Goal: Transaction & Acquisition: Purchase product/service

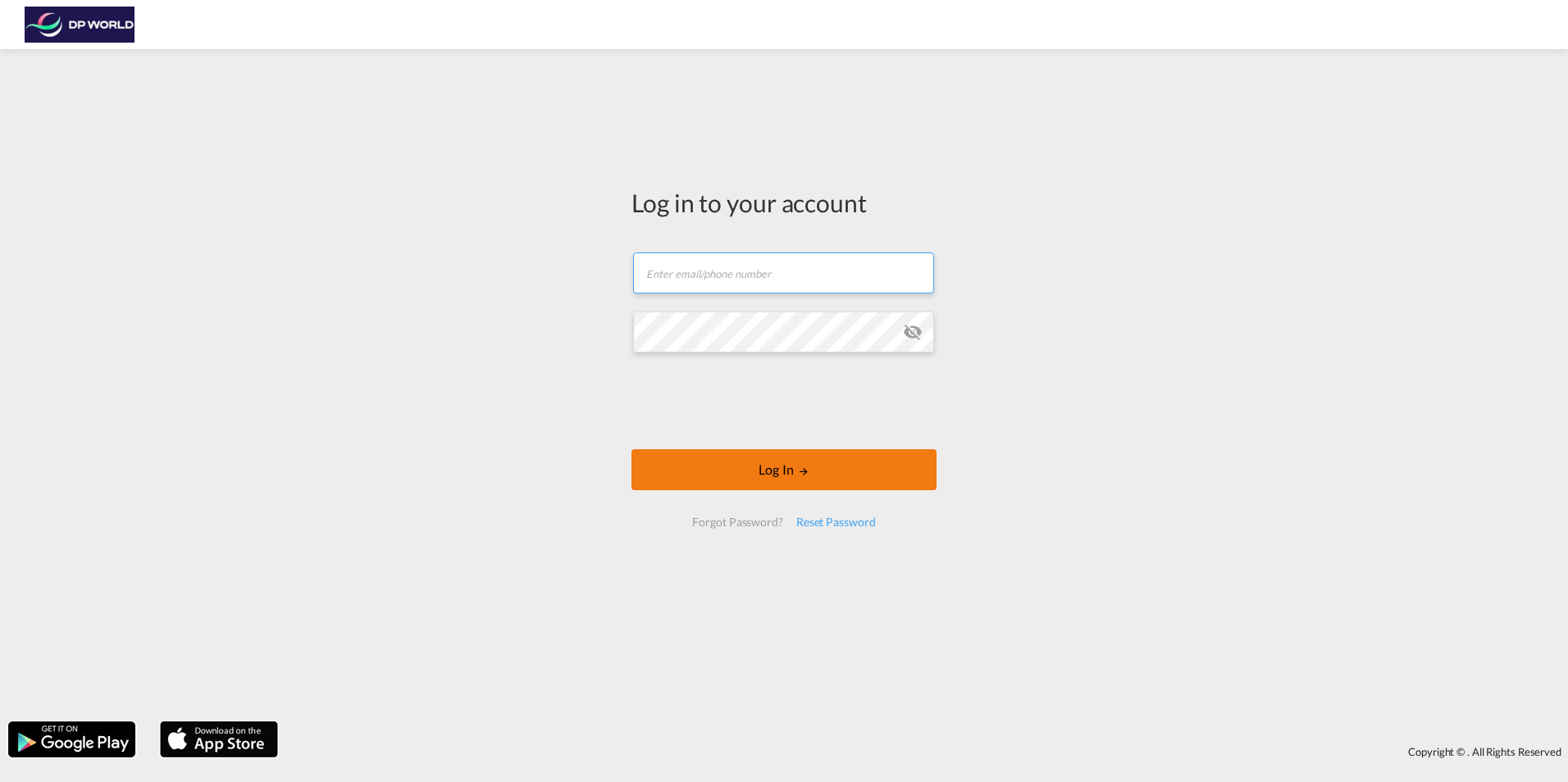
type input "[EMAIL_ADDRESS][PERSON_NAME][DOMAIN_NAME]"
click at [775, 466] on button "Log In" at bounding box center [784, 469] width 305 height 41
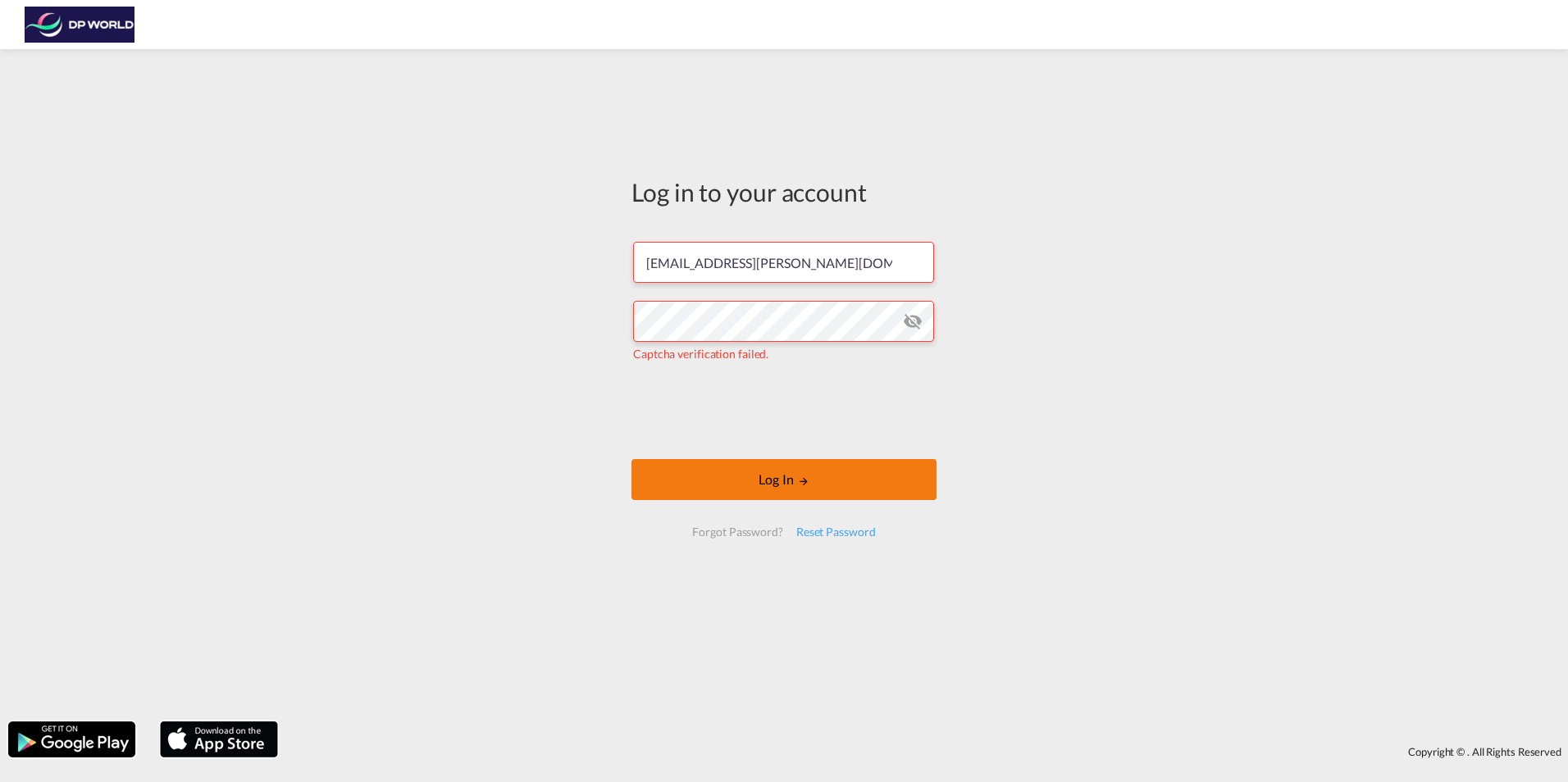
click at [773, 479] on button "Log In" at bounding box center [784, 479] width 305 height 41
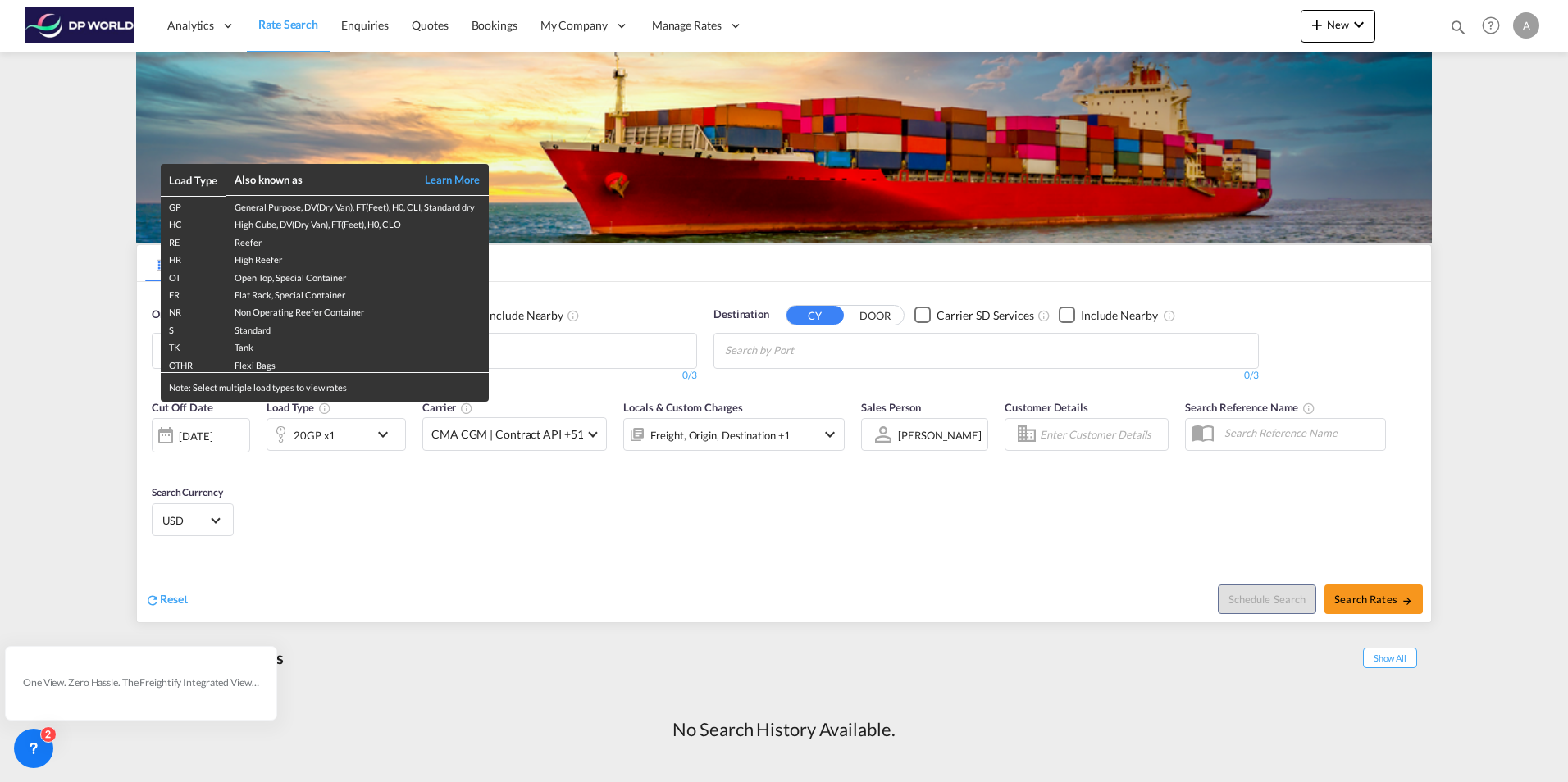
click at [57, 169] on div "Load Type Also known as Learn More GP General Purpose, DV(Dry Van), FT(Feet), H…" at bounding box center [784, 391] width 1568 height 782
click at [53, 126] on div "Load Type Also known as Learn More GP General Purpose, DV(Dry Van), FT(Feet), H…" at bounding box center [784, 391] width 1568 height 782
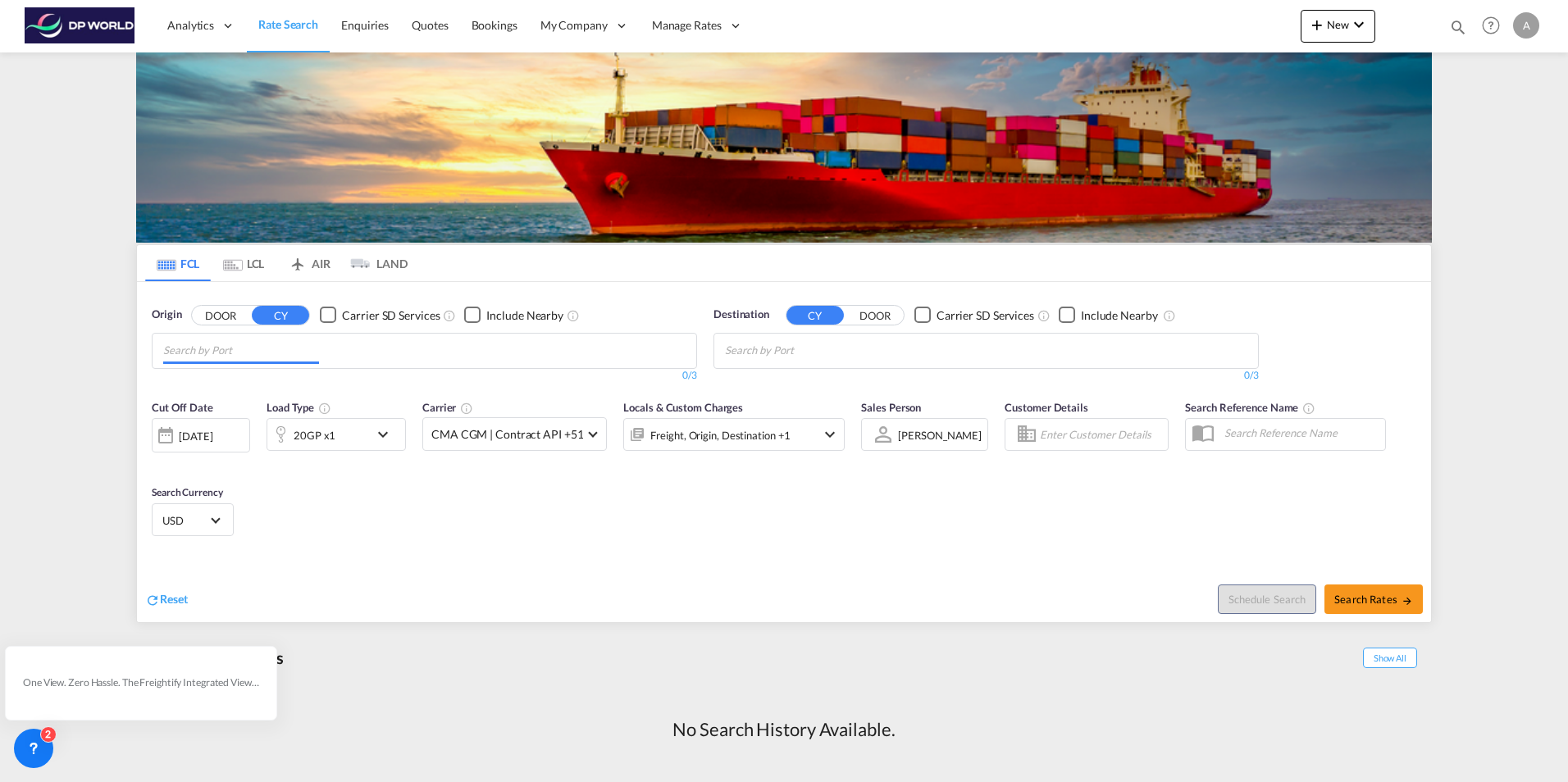
click at [181, 350] on input "Chips input." at bounding box center [240, 351] width 156 height 27
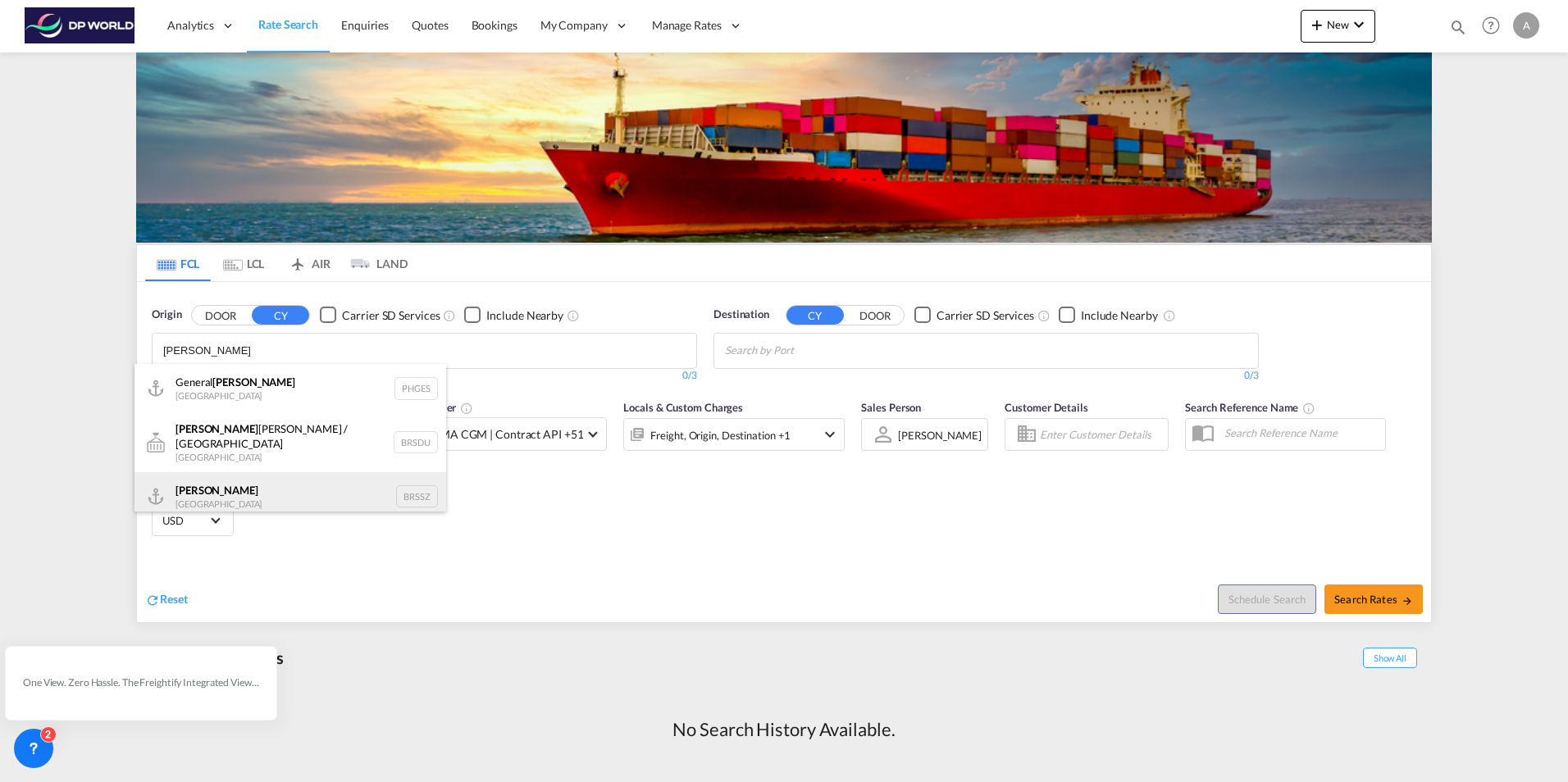
type input "[PERSON_NAME]"
click at [185, 487] on div "[PERSON_NAME] [GEOGRAPHIC_DATA] BRSSZ" at bounding box center [290, 497] width 312 height 49
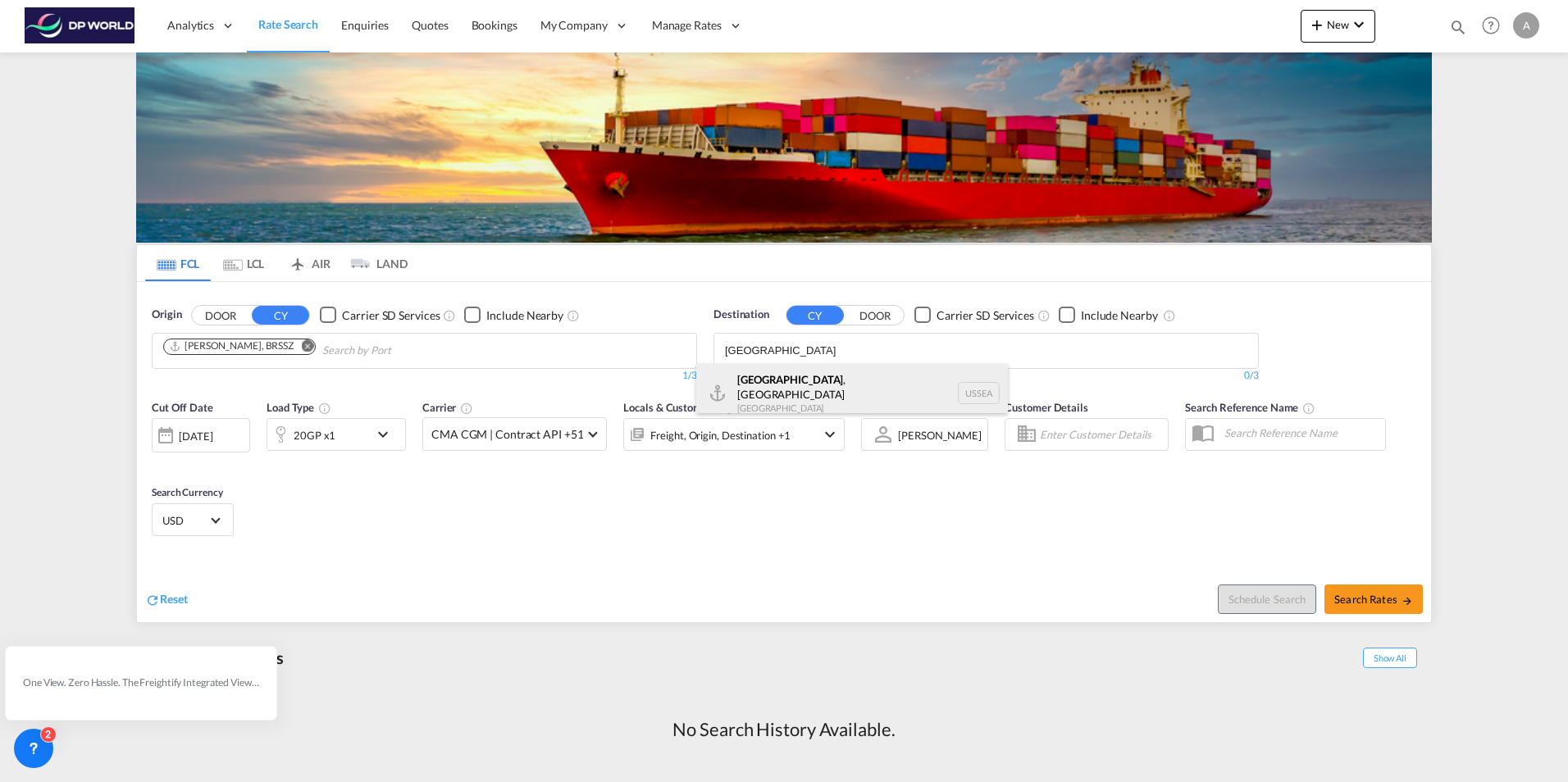
type input "[GEOGRAPHIC_DATA]"
click at [754, 392] on div "[GEOGRAPHIC_DATA] , [GEOGRAPHIC_DATA] [GEOGRAPHIC_DATA] USSEA" at bounding box center [852, 393] width 312 height 59
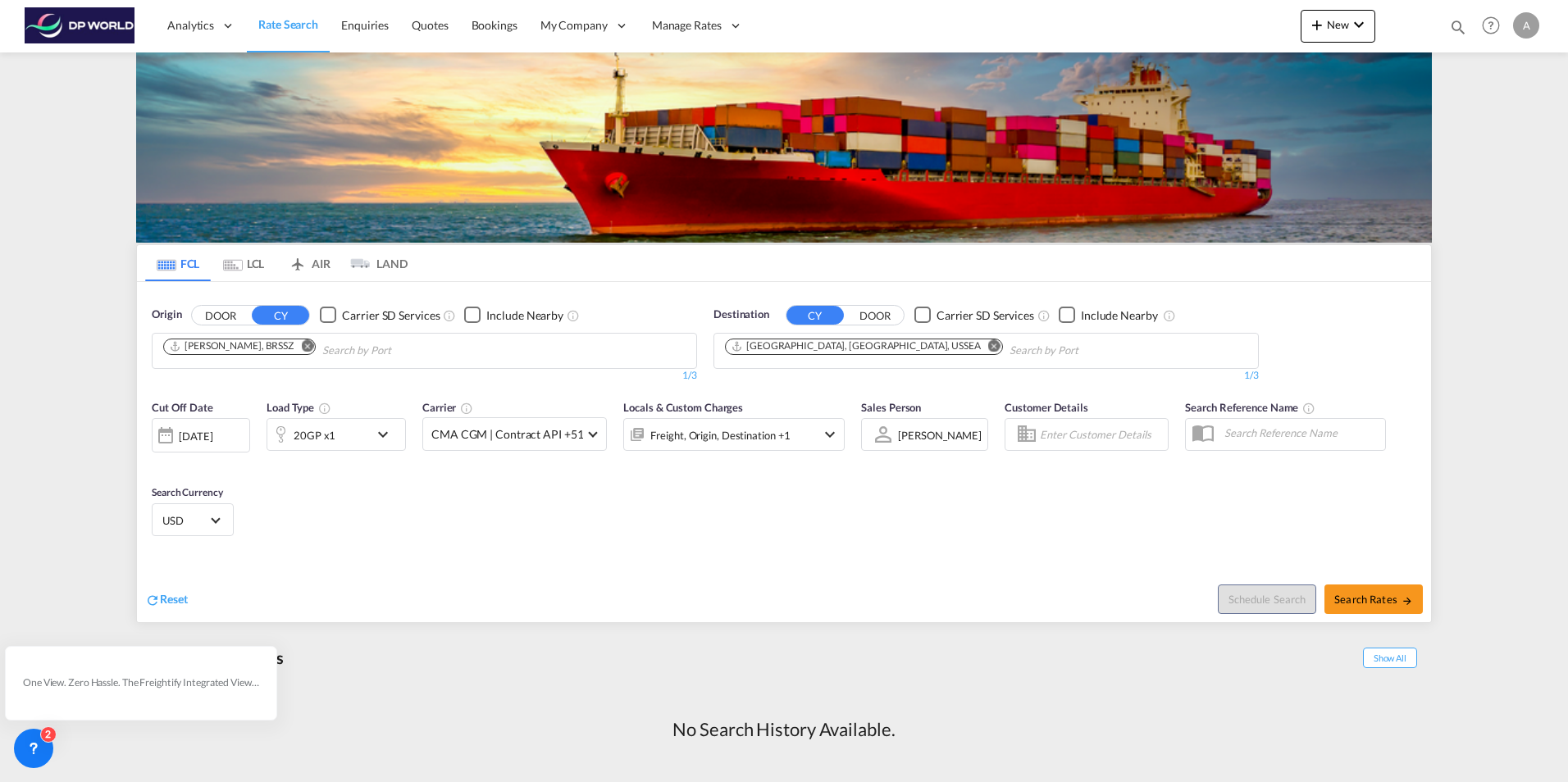
click at [386, 433] on md-icon "icon-chevron-down" at bounding box center [387, 435] width 28 height 20
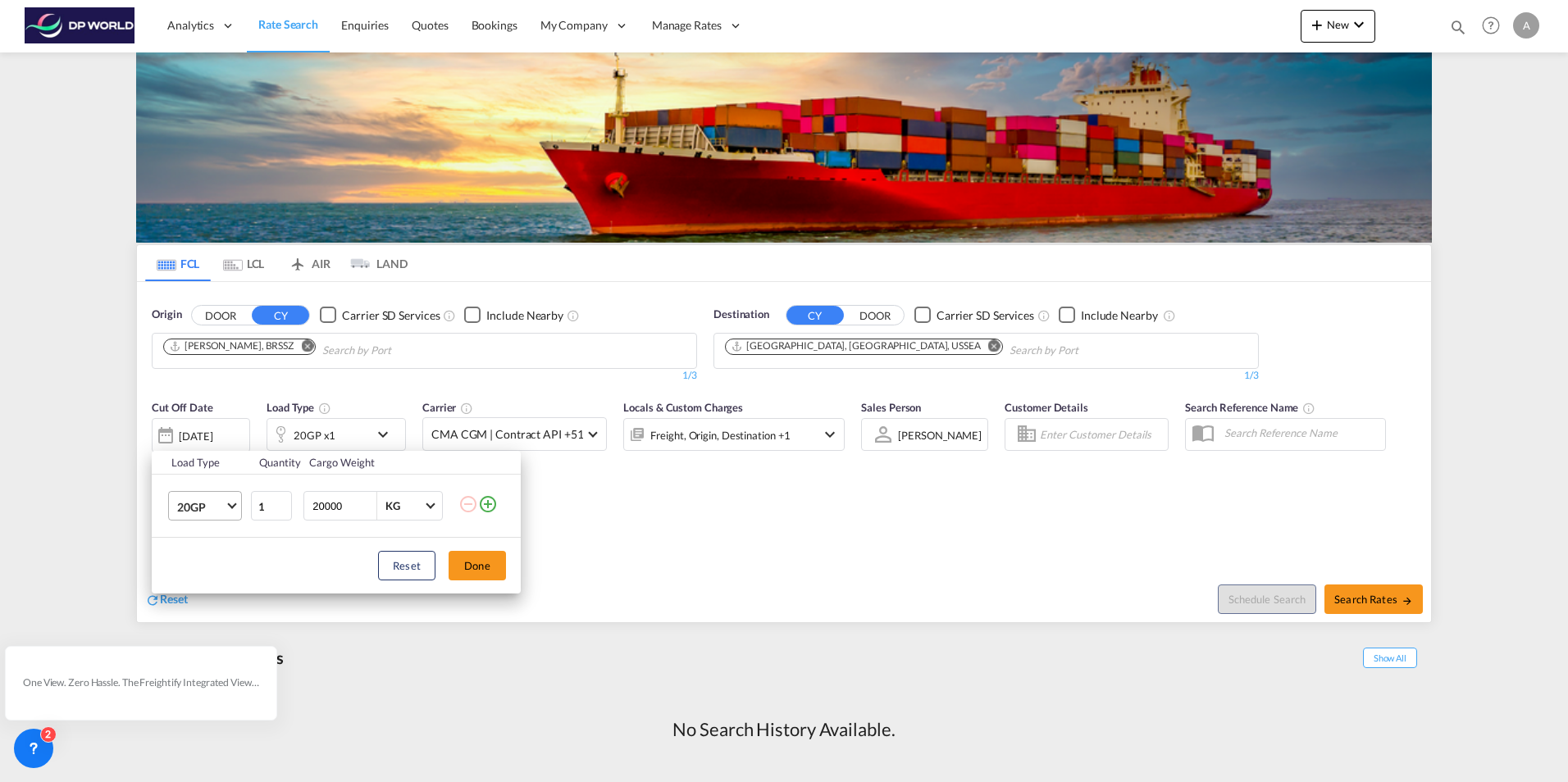
click at [234, 506] on span "Choose: \a20GP" at bounding box center [231, 504] width 9 height 9
click at [185, 586] on div "40HC" at bounding box center [192, 586] width 30 height 17
click at [468, 569] on button "Done" at bounding box center [477, 565] width 57 height 29
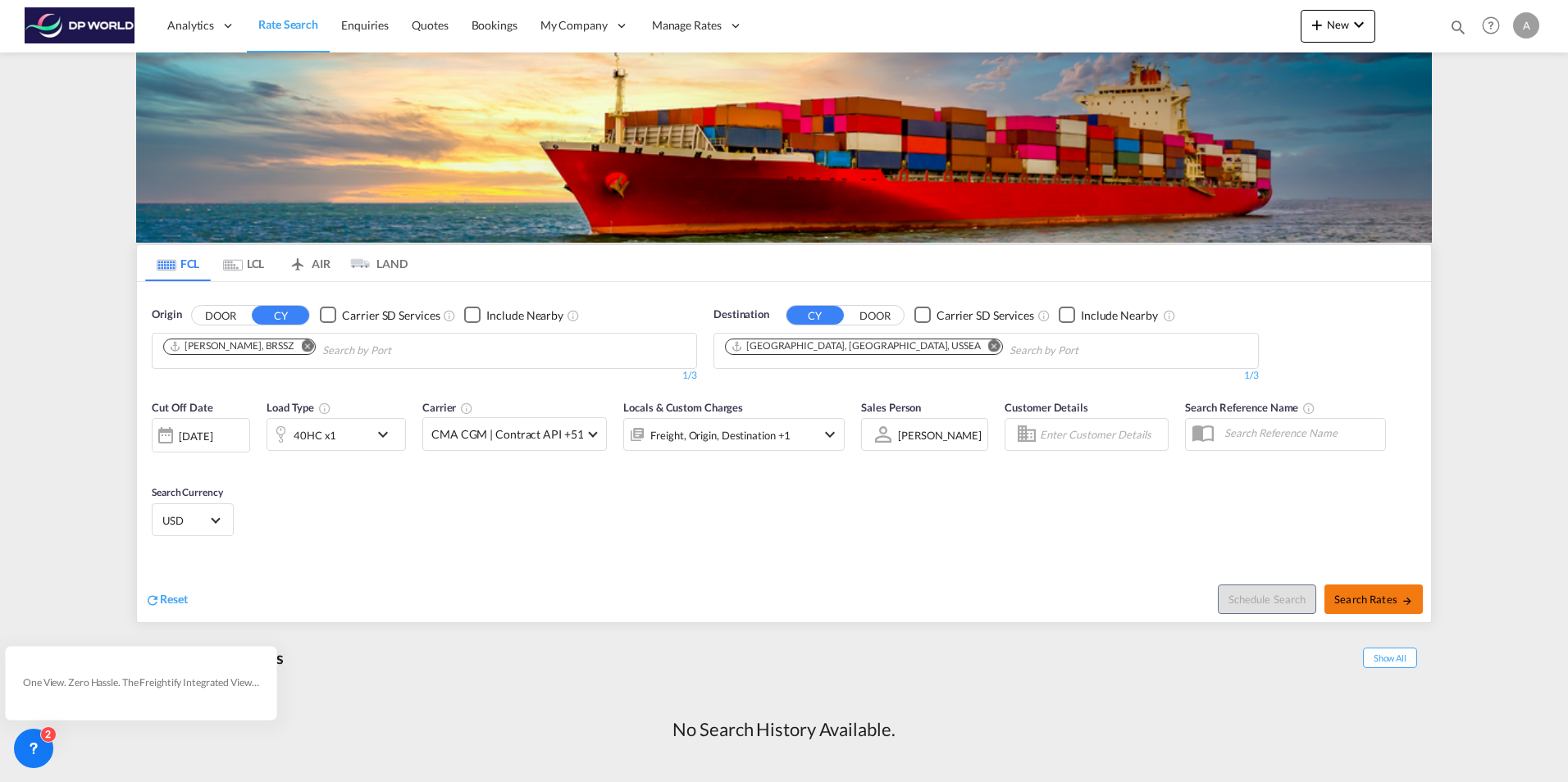
click at [1367, 593] on span "Search Rates" at bounding box center [1373, 600] width 79 height 13
type input "BRSSZ to USSEA / [DATE]"
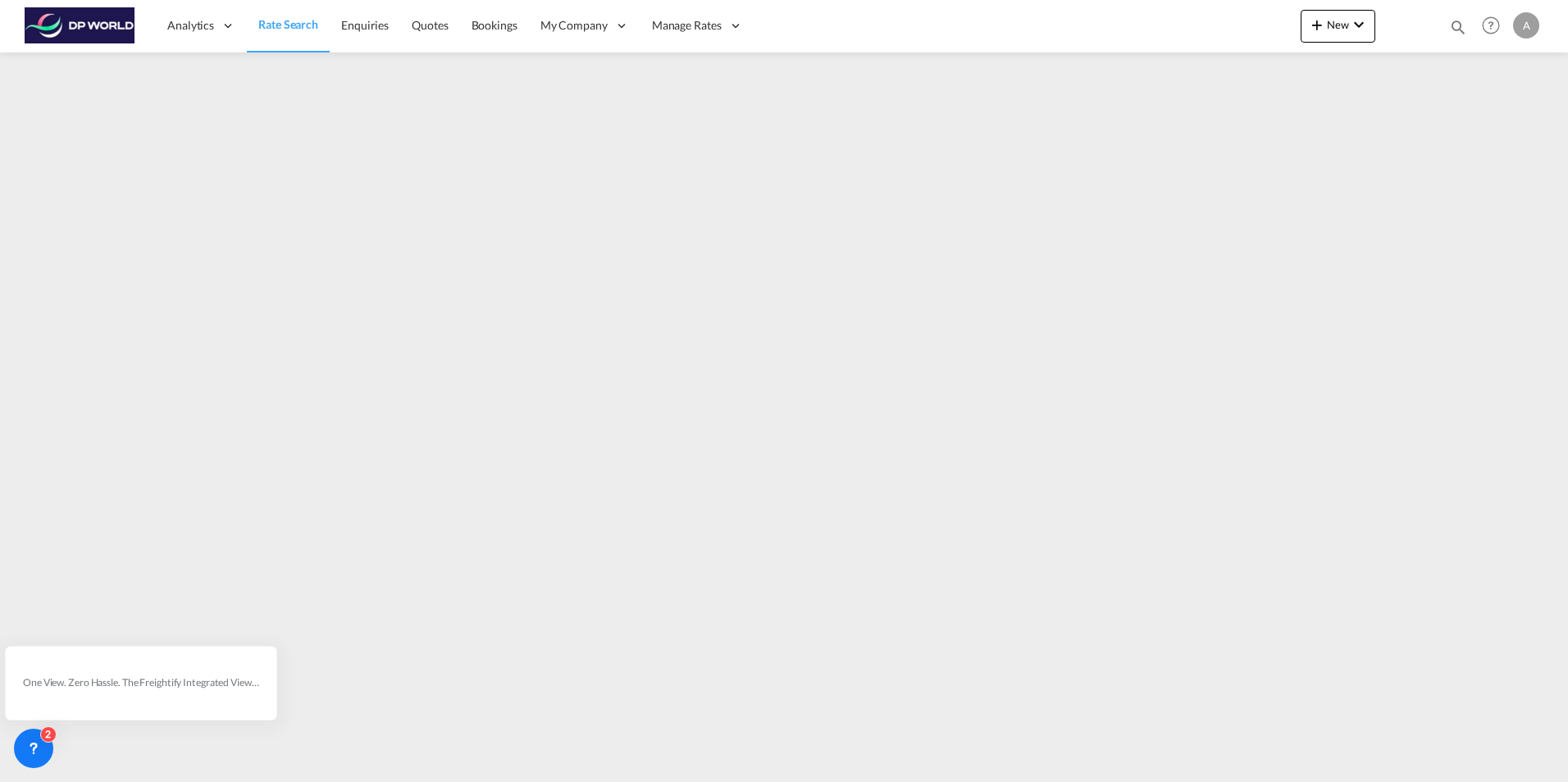
click at [286, 26] on span "Rate Search" at bounding box center [288, 24] width 60 height 14
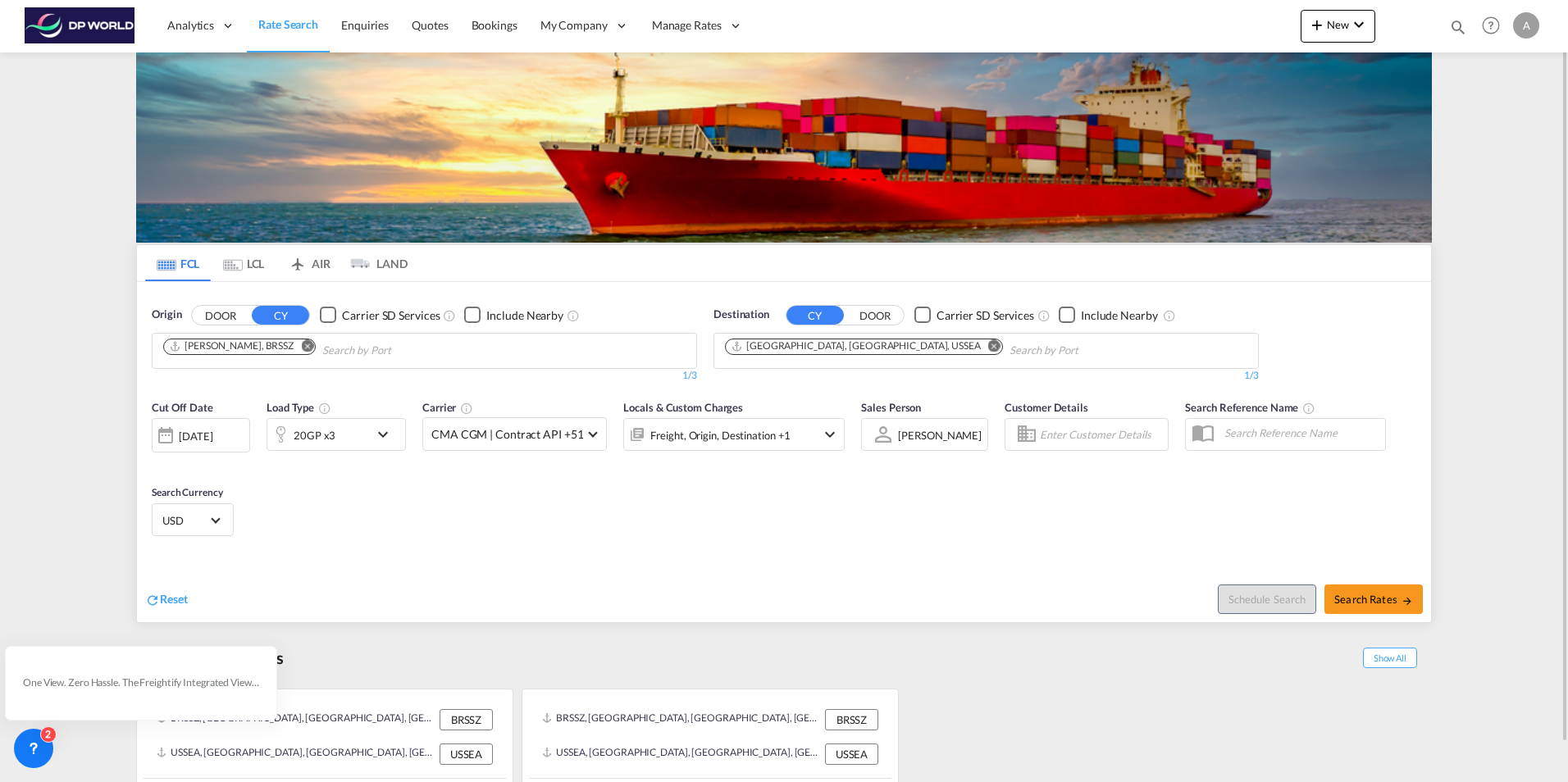
click at [301, 346] on md-icon "Remove" at bounding box center [307, 345] width 12 height 12
click at [174, 353] on body "Analytics Reports Dashboard Rate Search Enquiries Quotes Bookings" at bounding box center [784, 391] width 1568 height 782
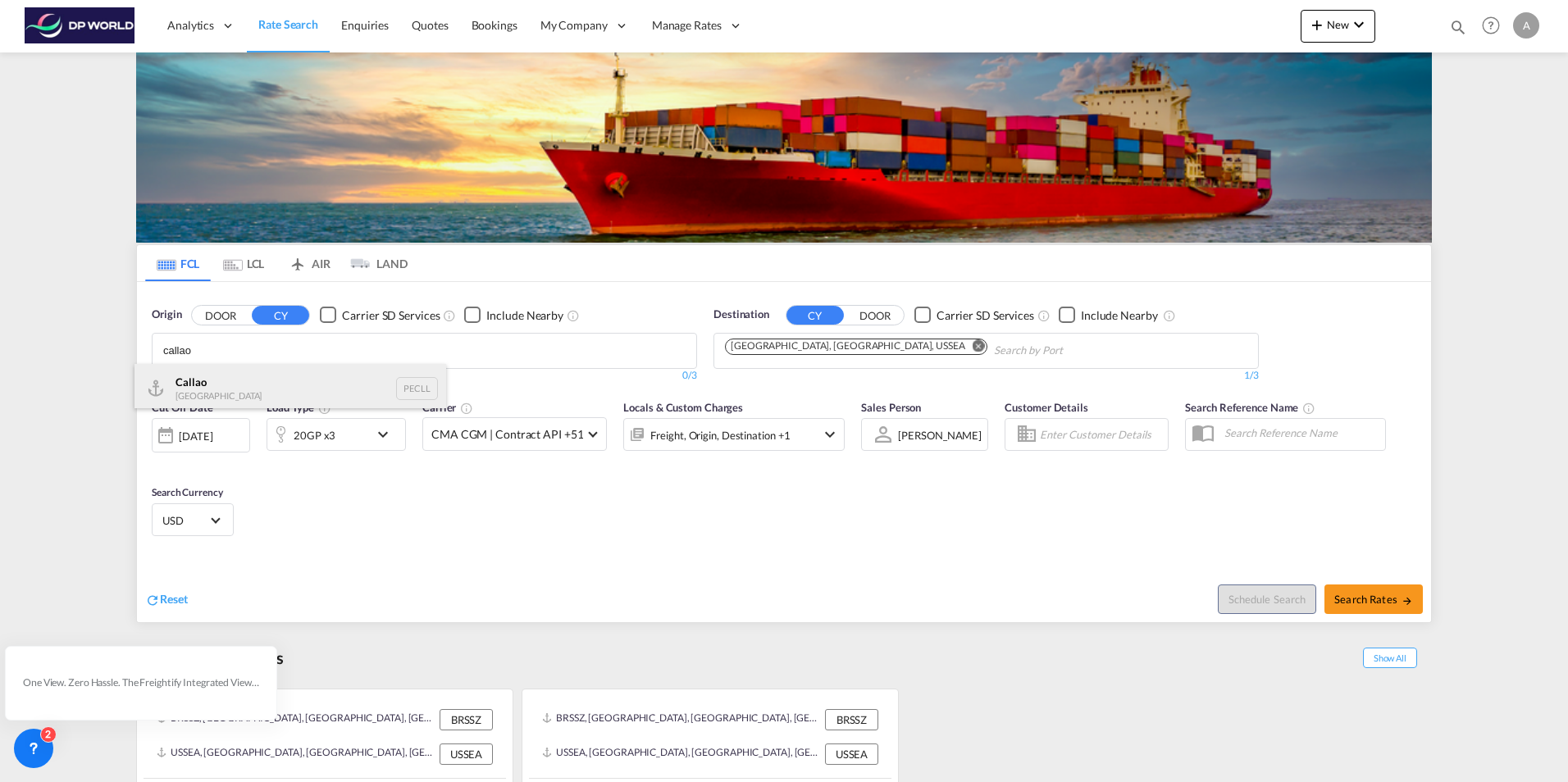
type input "callao"
click at [187, 384] on div "Callao [GEOGRAPHIC_DATA] PECLL" at bounding box center [290, 389] width 312 height 49
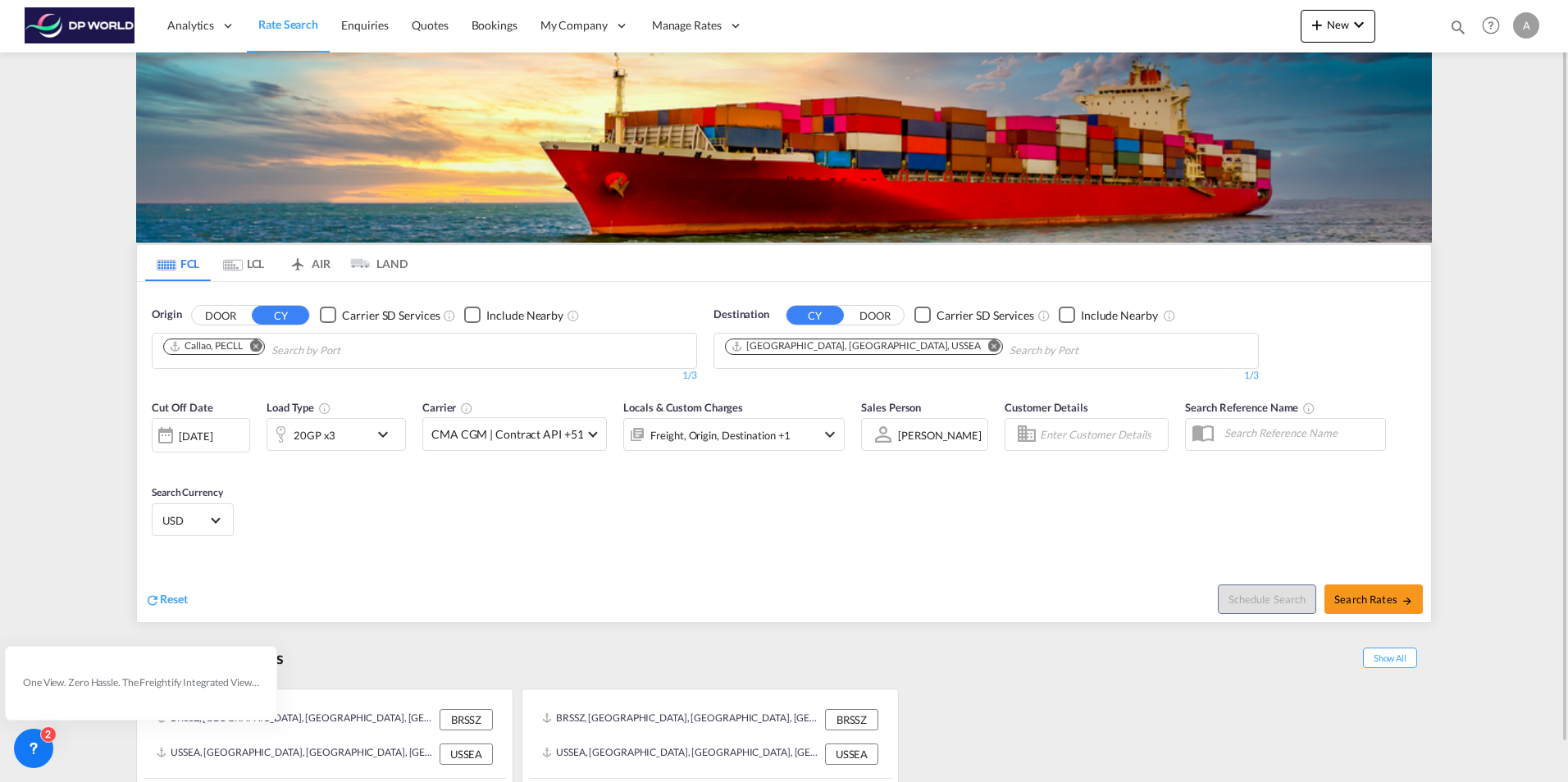
click at [988, 344] on md-icon "Remove" at bounding box center [994, 345] width 12 height 12
click at [753, 347] on body "Analytics Reports Dashboard Rate Search Enquiries Quotes Bookings" at bounding box center [784, 391] width 1568 height 782
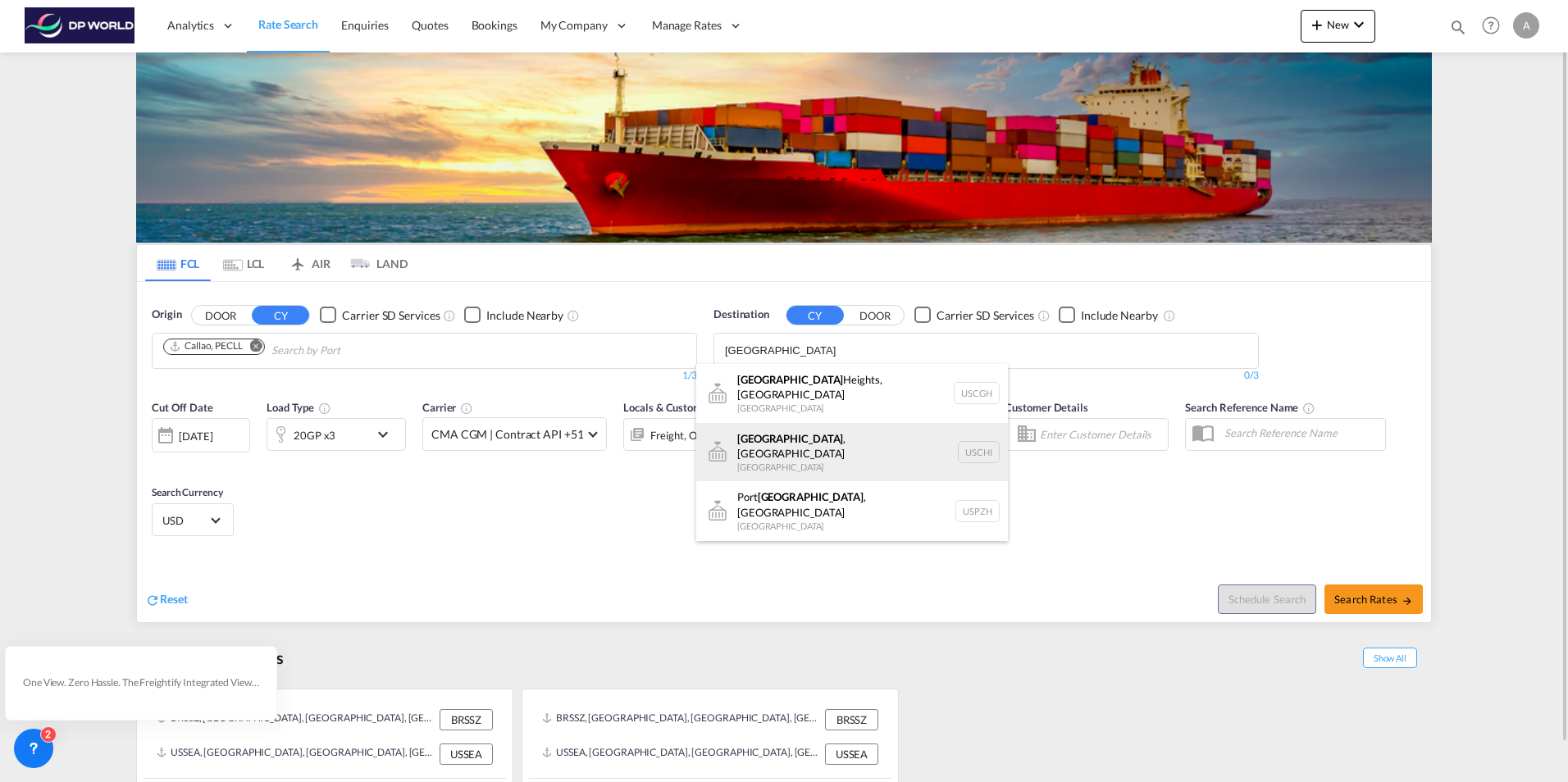
type input "[GEOGRAPHIC_DATA]"
click at [755, 435] on div "[GEOGRAPHIC_DATA] , [GEOGRAPHIC_DATA] [GEOGRAPHIC_DATA] [GEOGRAPHIC_DATA]" at bounding box center [852, 453] width 312 height 59
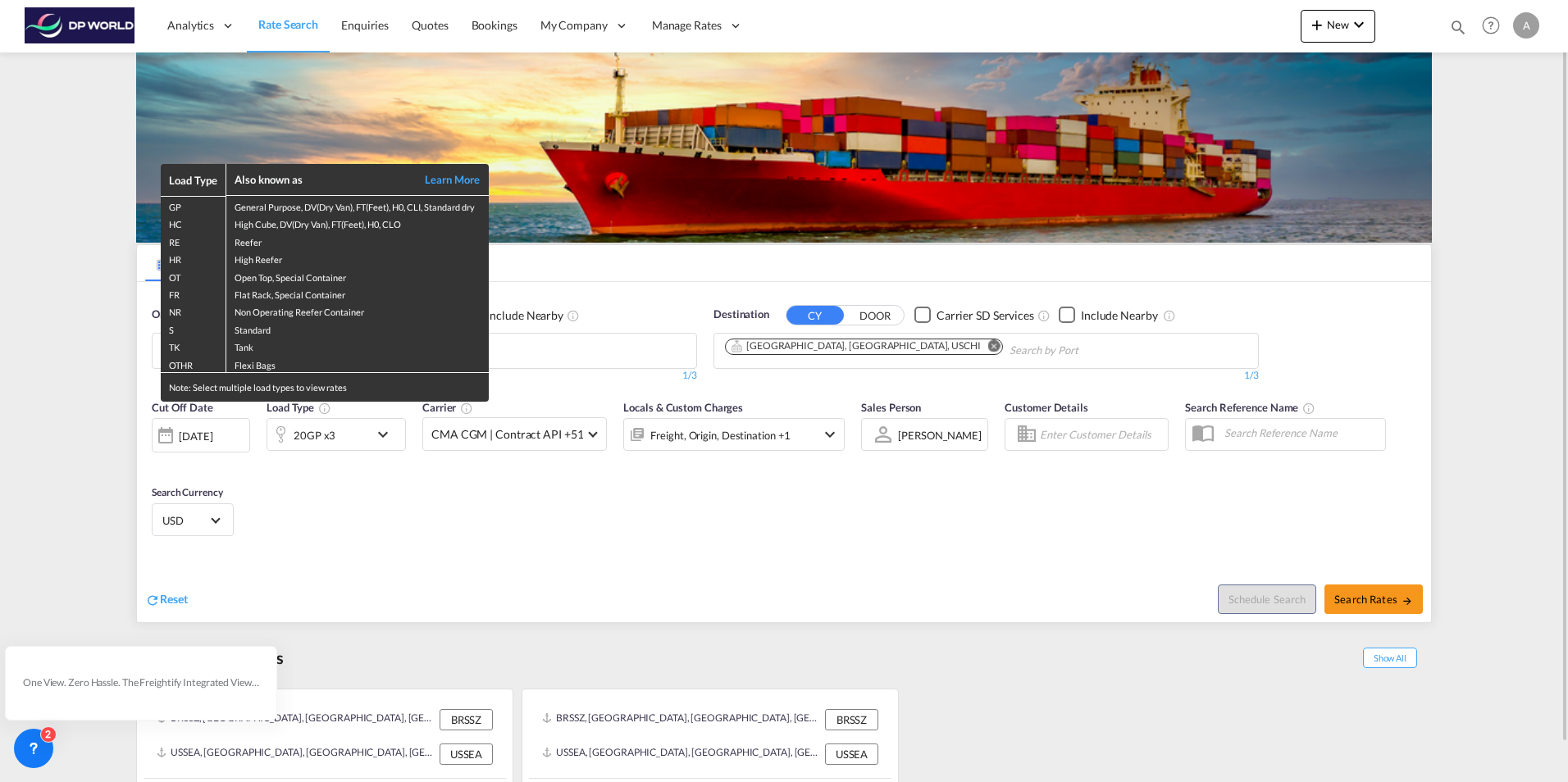
click at [400, 121] on div "Load Type Also known as Learn More GP General Purpose, DV(Dry Van), FT(Feet), H…" at bounding box center [784, 391] width 1568 height 782
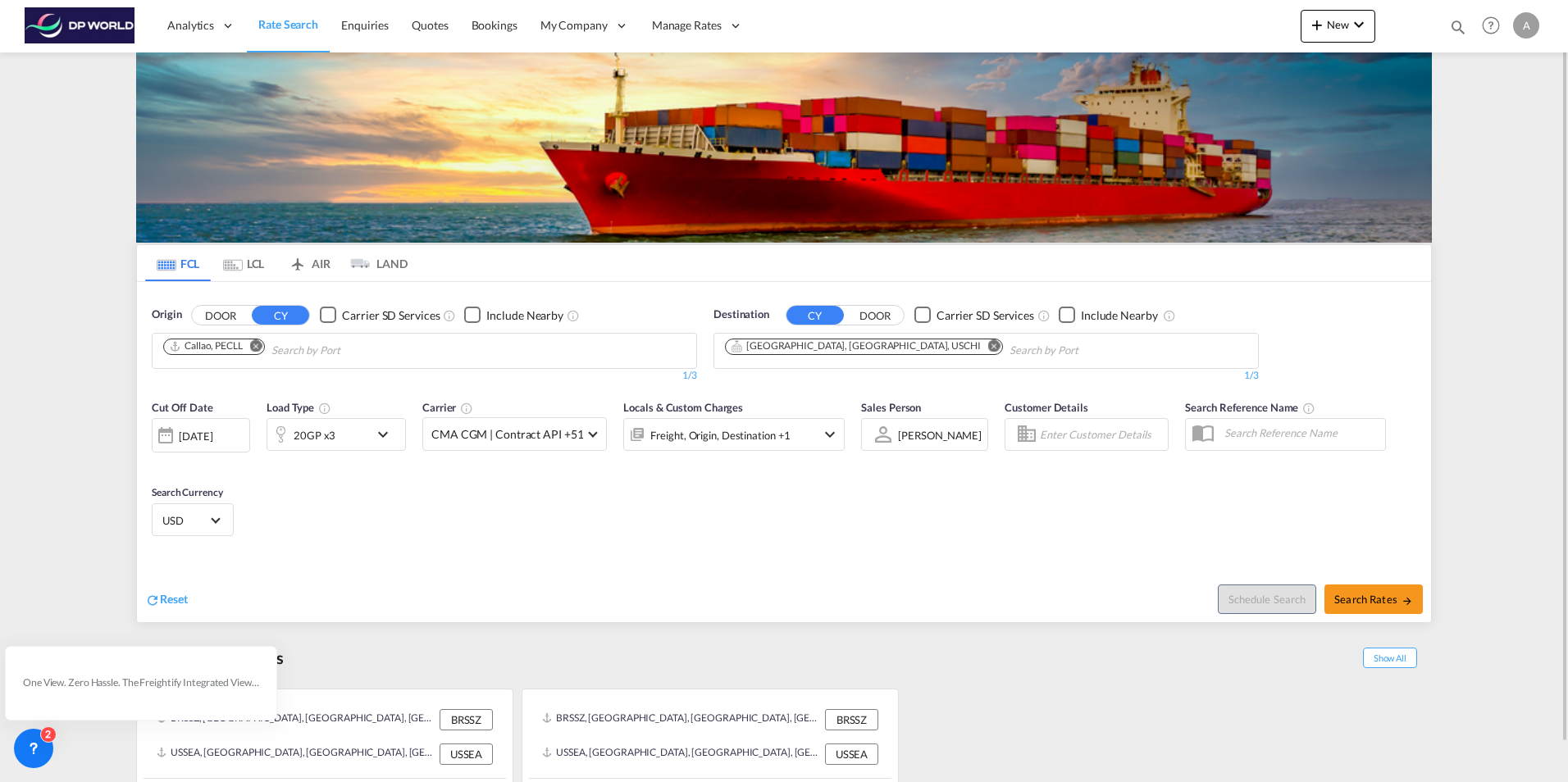
click at [382, 431] on md-icon "icon-chevron-down" at bounding box center [387, 435] width 28 height 20
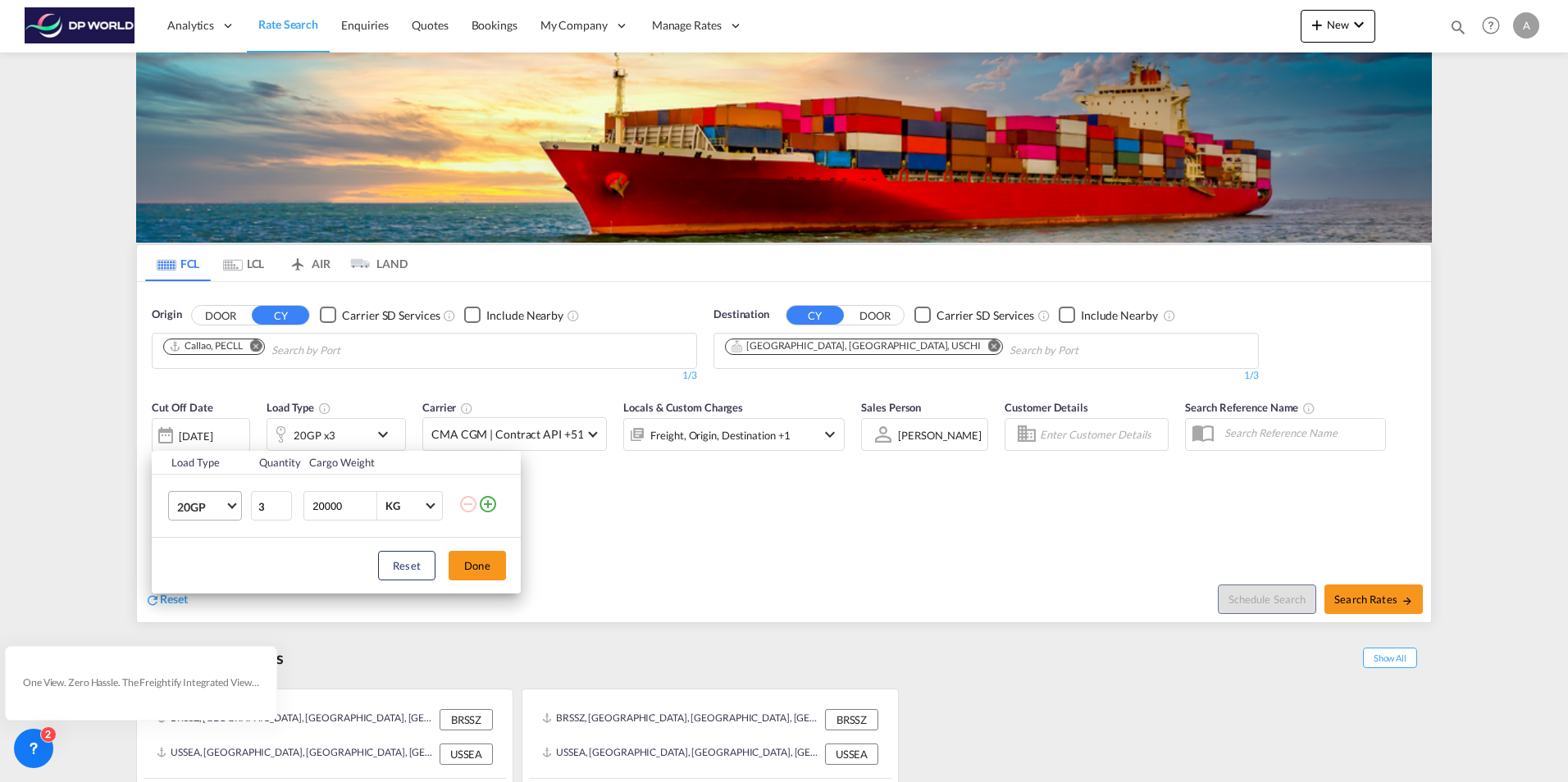
click at [230, 503] on span "Choose: \a20GP" at bounding box center [231, 504] width 9 height 9
click at [193, 583] on div "40HC" at bounding box center [192, 586] width 30 height 17
type input "1"
click at [283, 509] on input "1" at bounding box center [271, 505] width 41 height 29
click at [476, 568] on button "Done" at bounding box center [477, 565] width 57 height 29
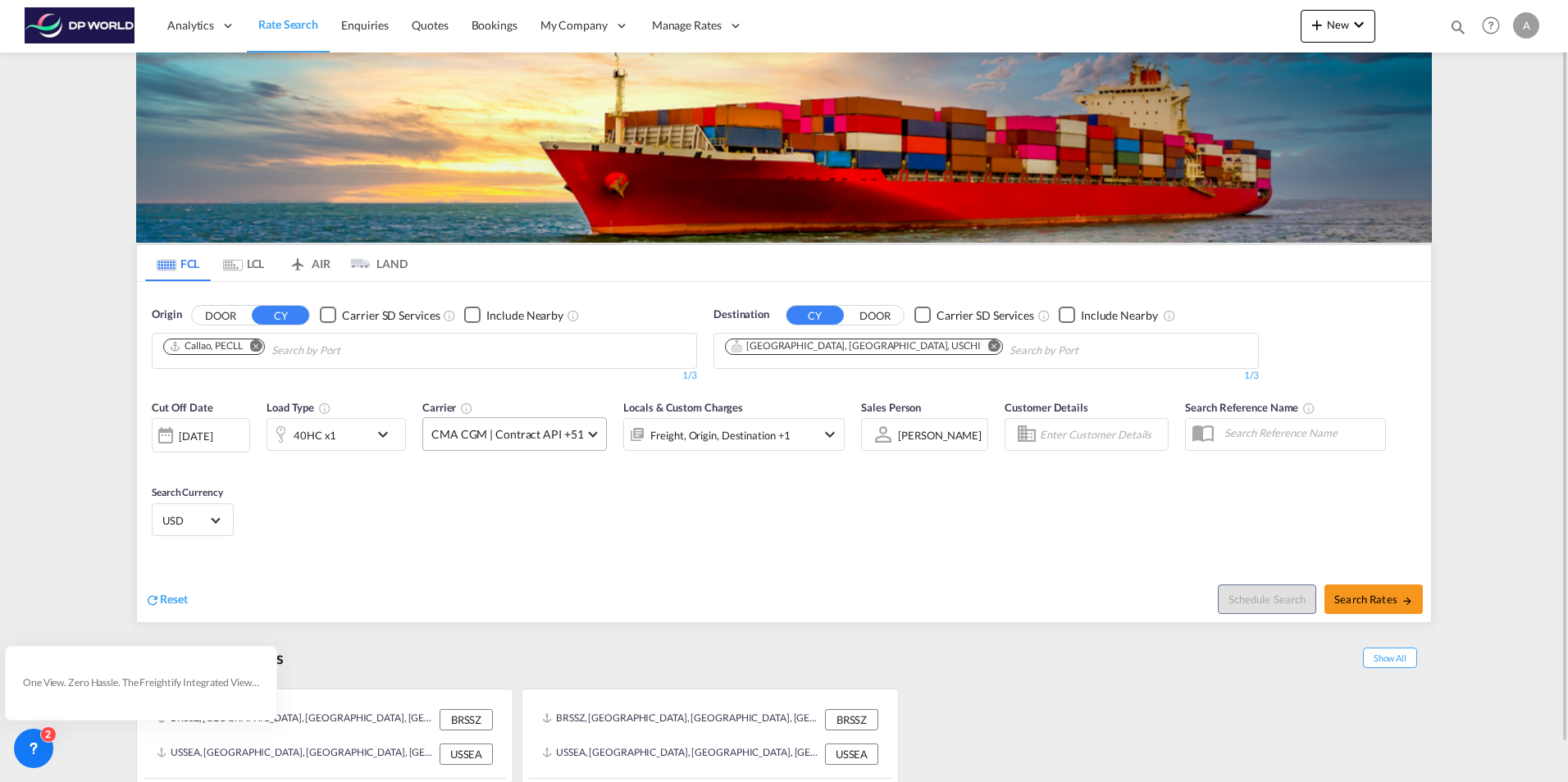
click at [591, 434] on span at bounding box center [593, 433] width 9 height 9
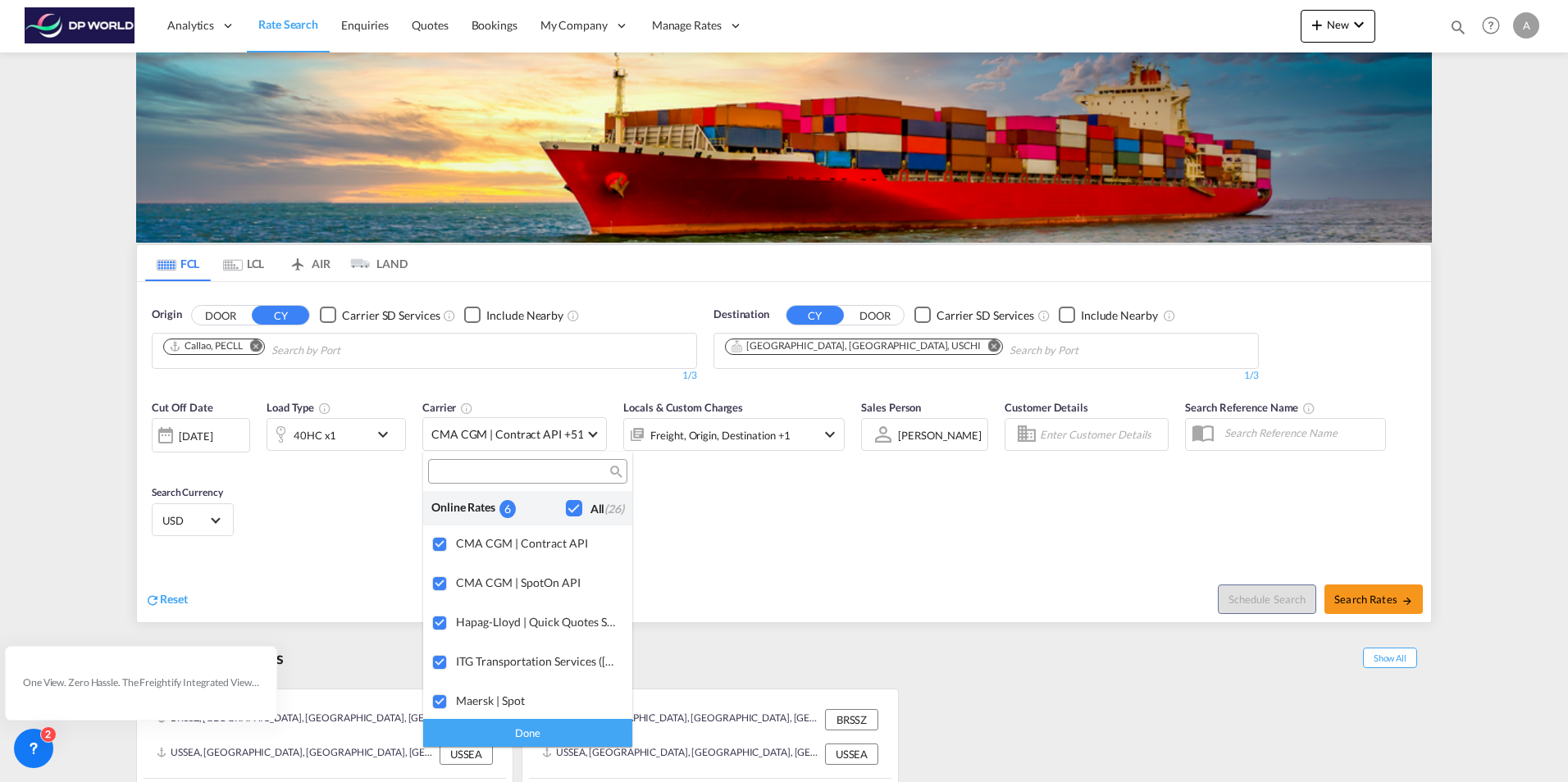
click at [566, 506] on div "Checkbox No Ink" at bounding box center [574, 508] width 17 height 17
click at [962, 507] on md-backdrop at bounding box center [784, 391] width 1568 height 782
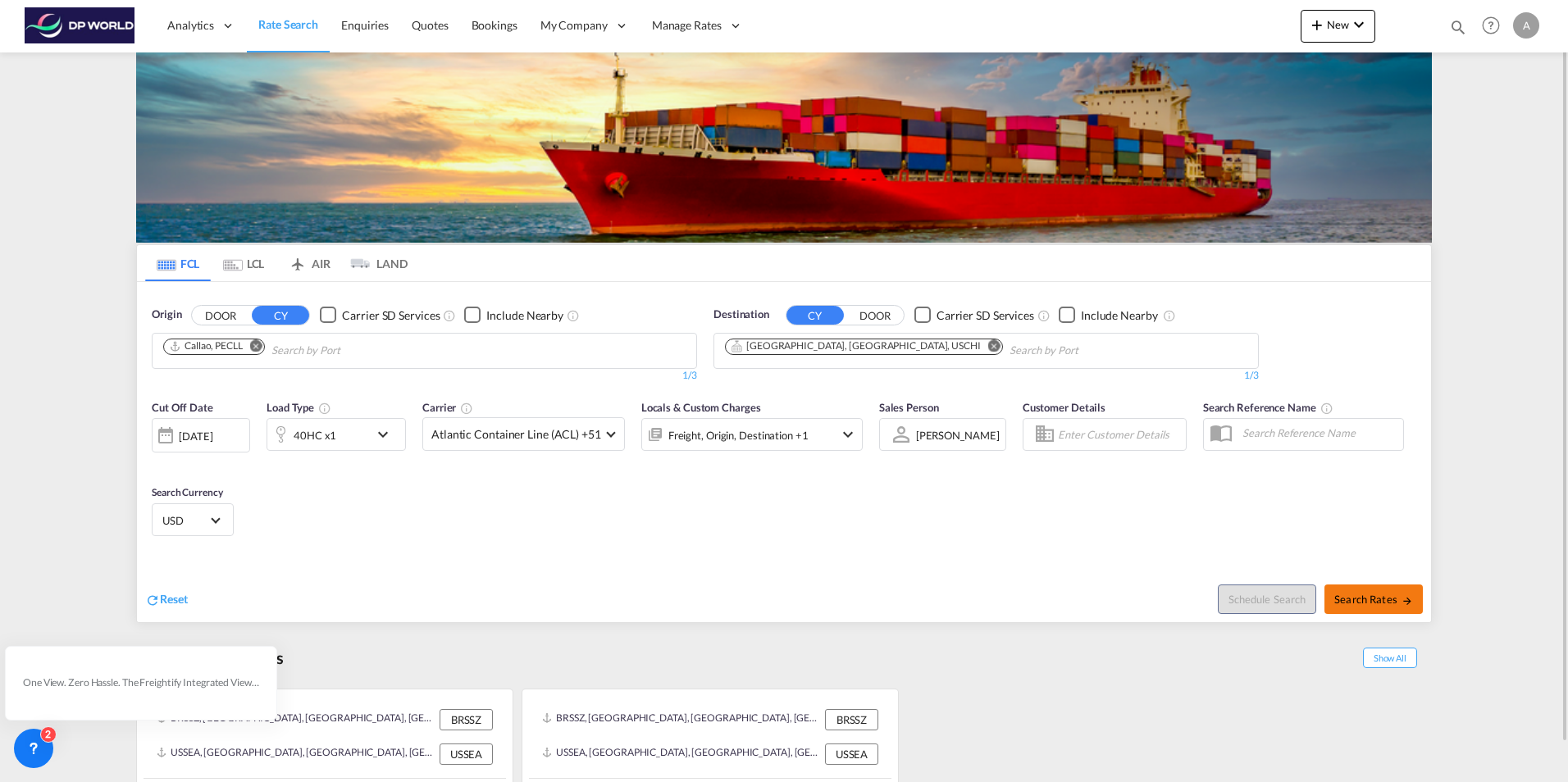
click at [1368, 598] on span "Search Rates" at bounding box center [1373, 600] width 79 height 13
type input "PECLL to USCHI / [DATE]"
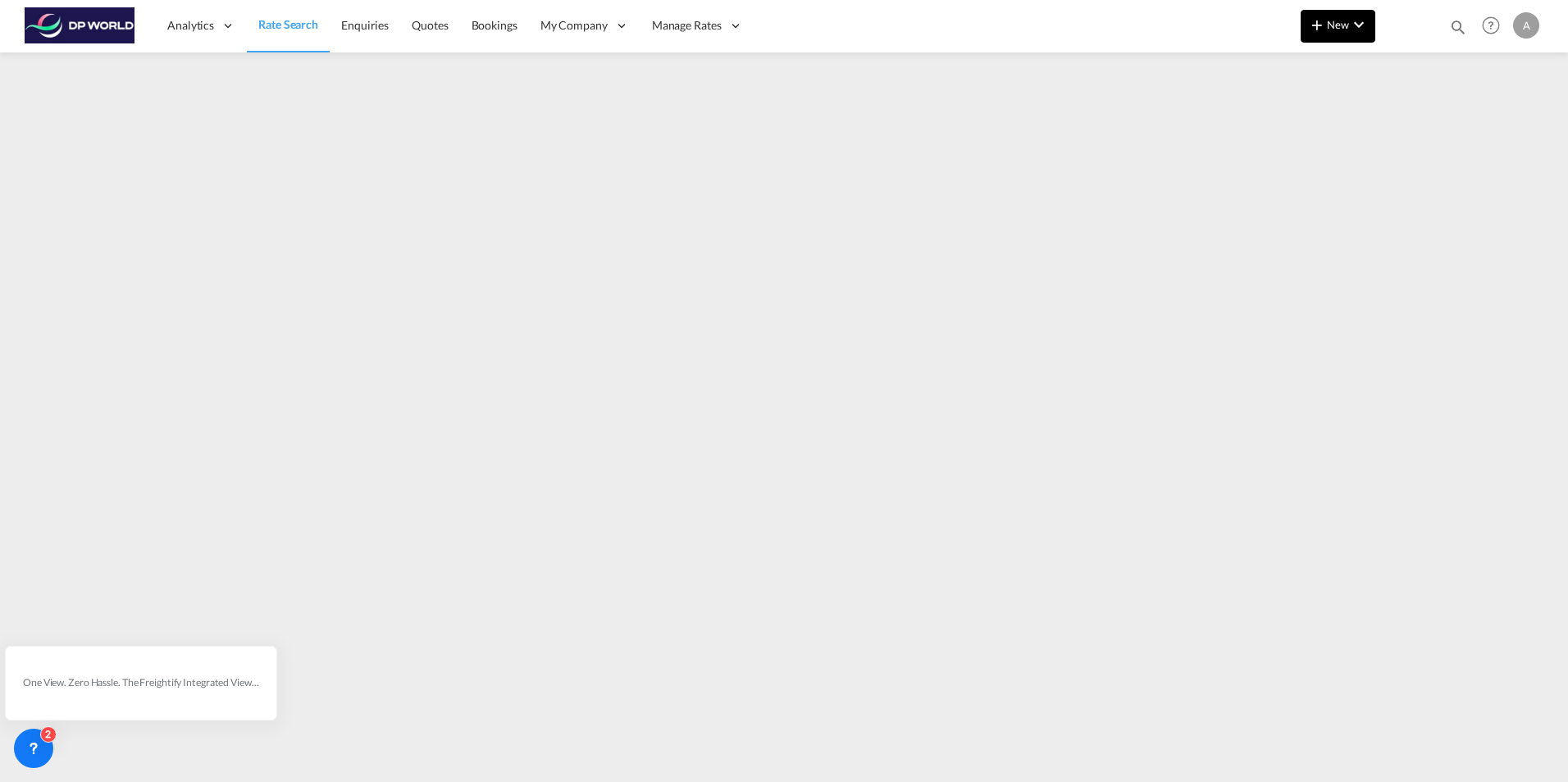
click at [1338, 27] on span "New" at bounding box center [1338, 25] width 62 height 13
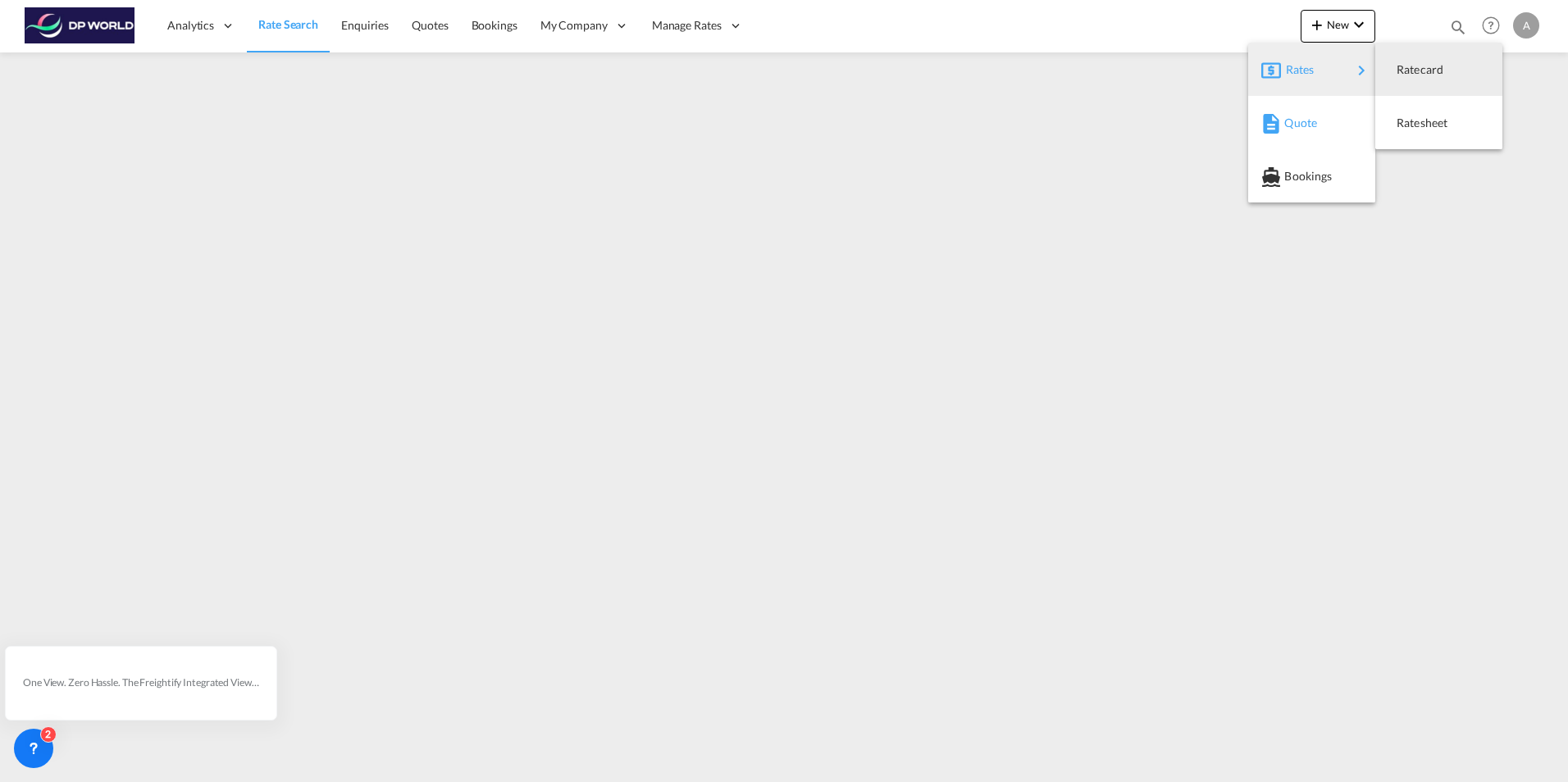
click at [1301, 121] on span "Quote" at bounding box center [1293, 122] width 18 height 32
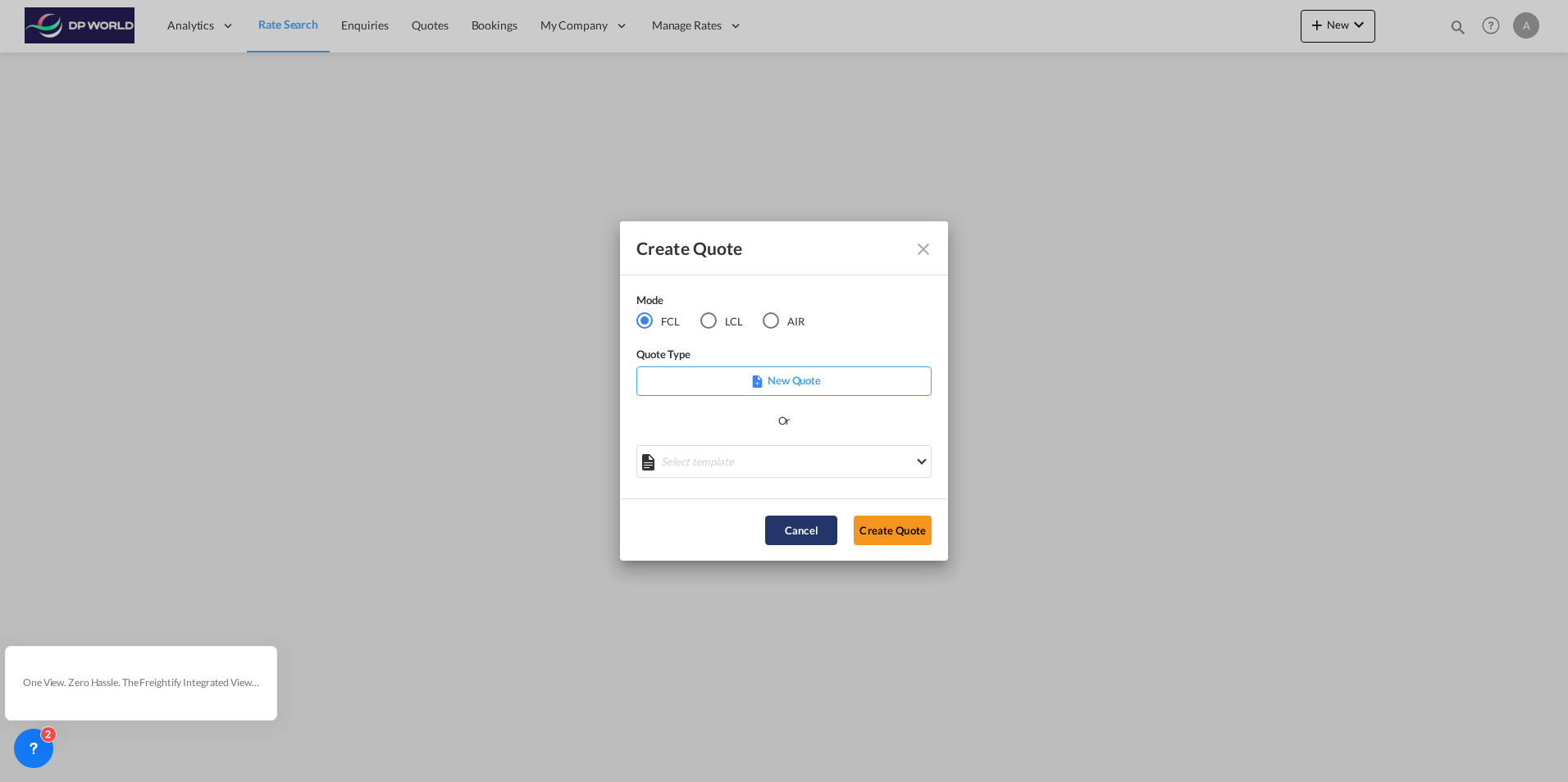
click at [798, 529] on button "Cancel" at bounding box center [801, 530] width 72 height 29
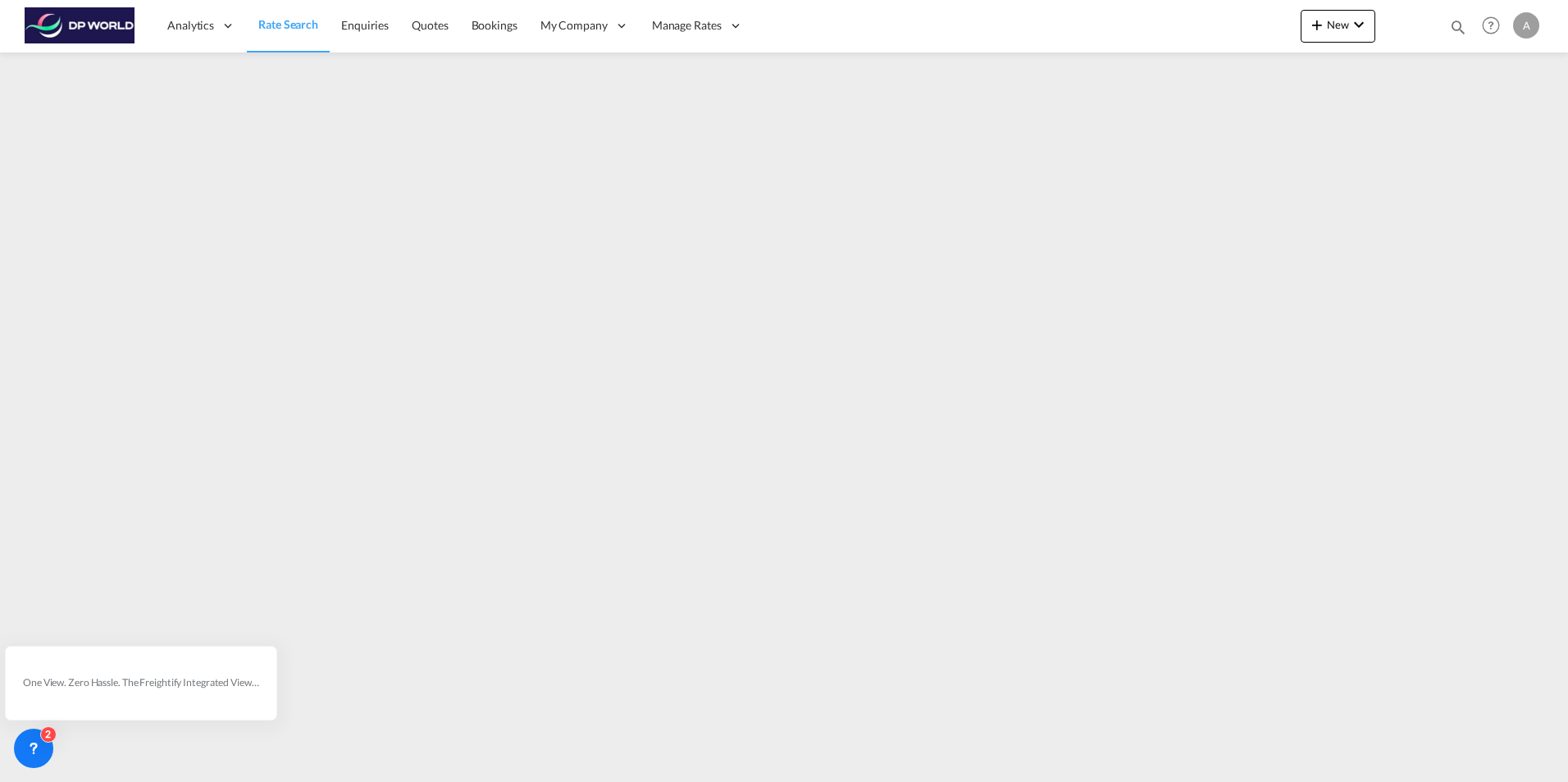
click at [284, 29] on span "Rate Search" at bounding box center [288, 24] width 60 height 14
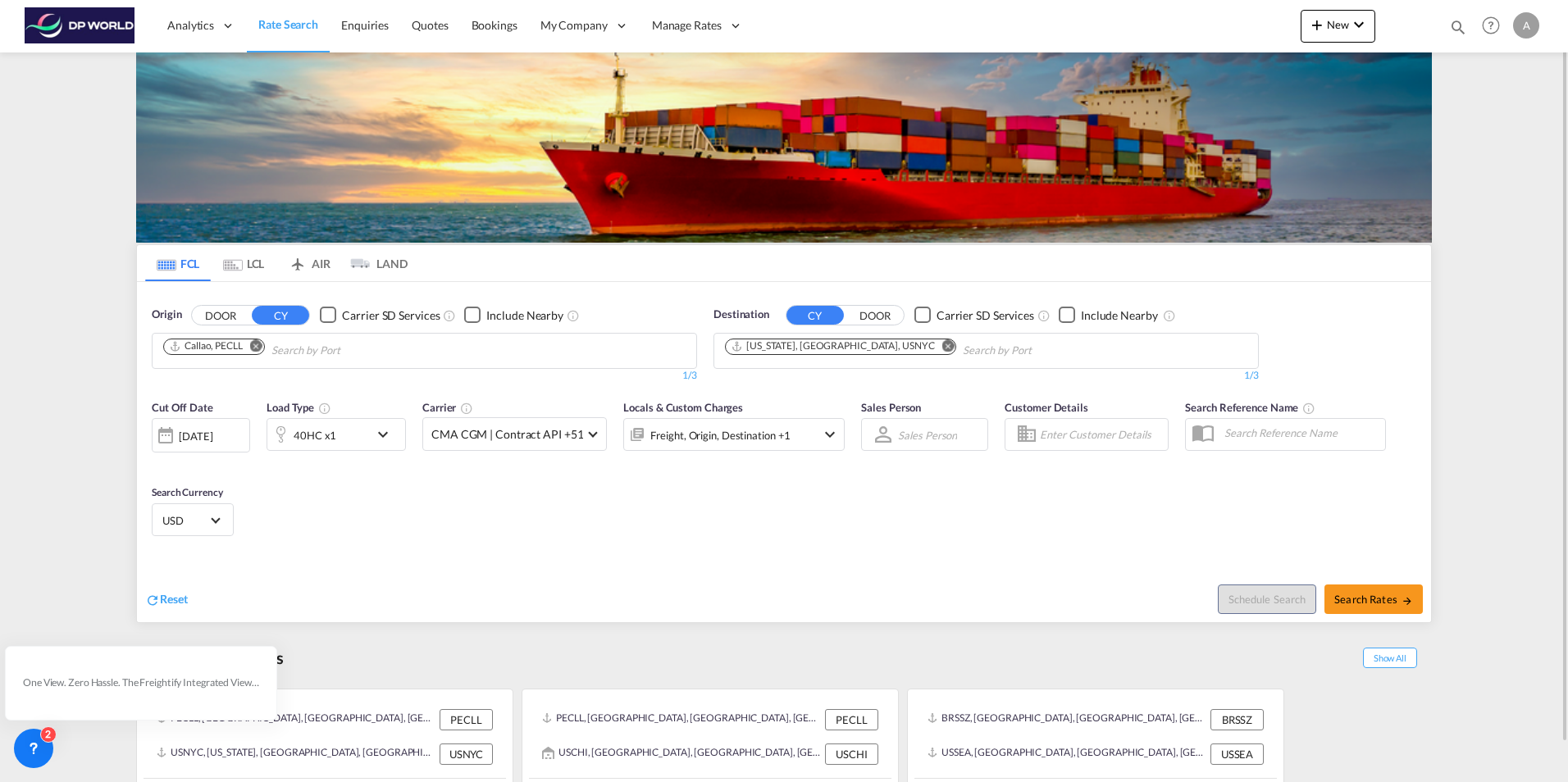
click at [258, 345] on md-icon "Remove" at bounding box center [256, 345] width 12 height 12
click at [187, 350] on body "Analytics Reports Dashboard Rate Search Enquiries Quotes Bookings" at bounding box center [784, 391] width 1568 height 782
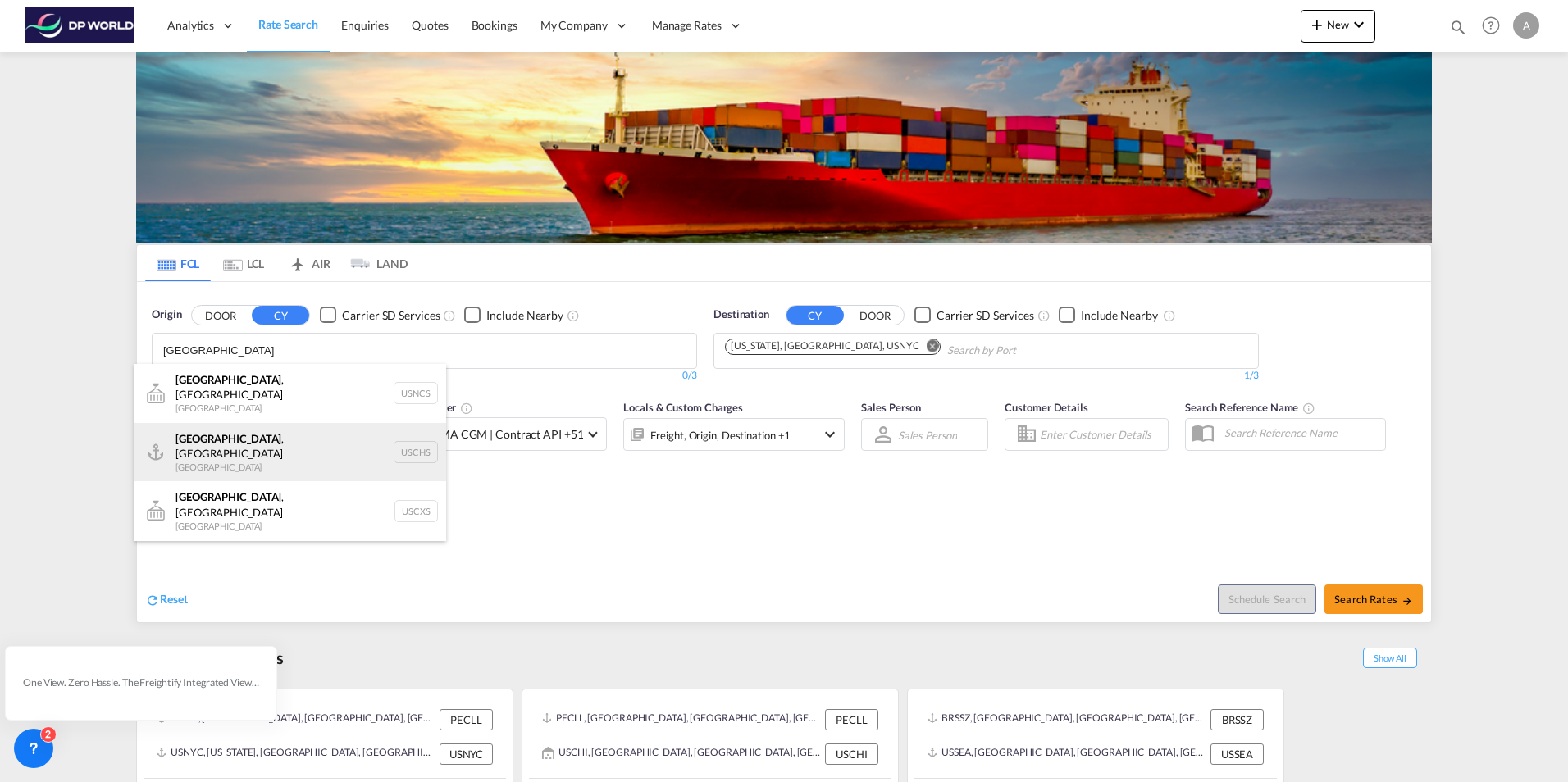
type input "[GEOGRAPHIC_DATA]"
click at [197, 438] on div "[GEOGRAPHIC_DATA] , [GEOGRAPHIC_DATA] United States USCHS" at bounding box center [290, 453] width 312 height 59
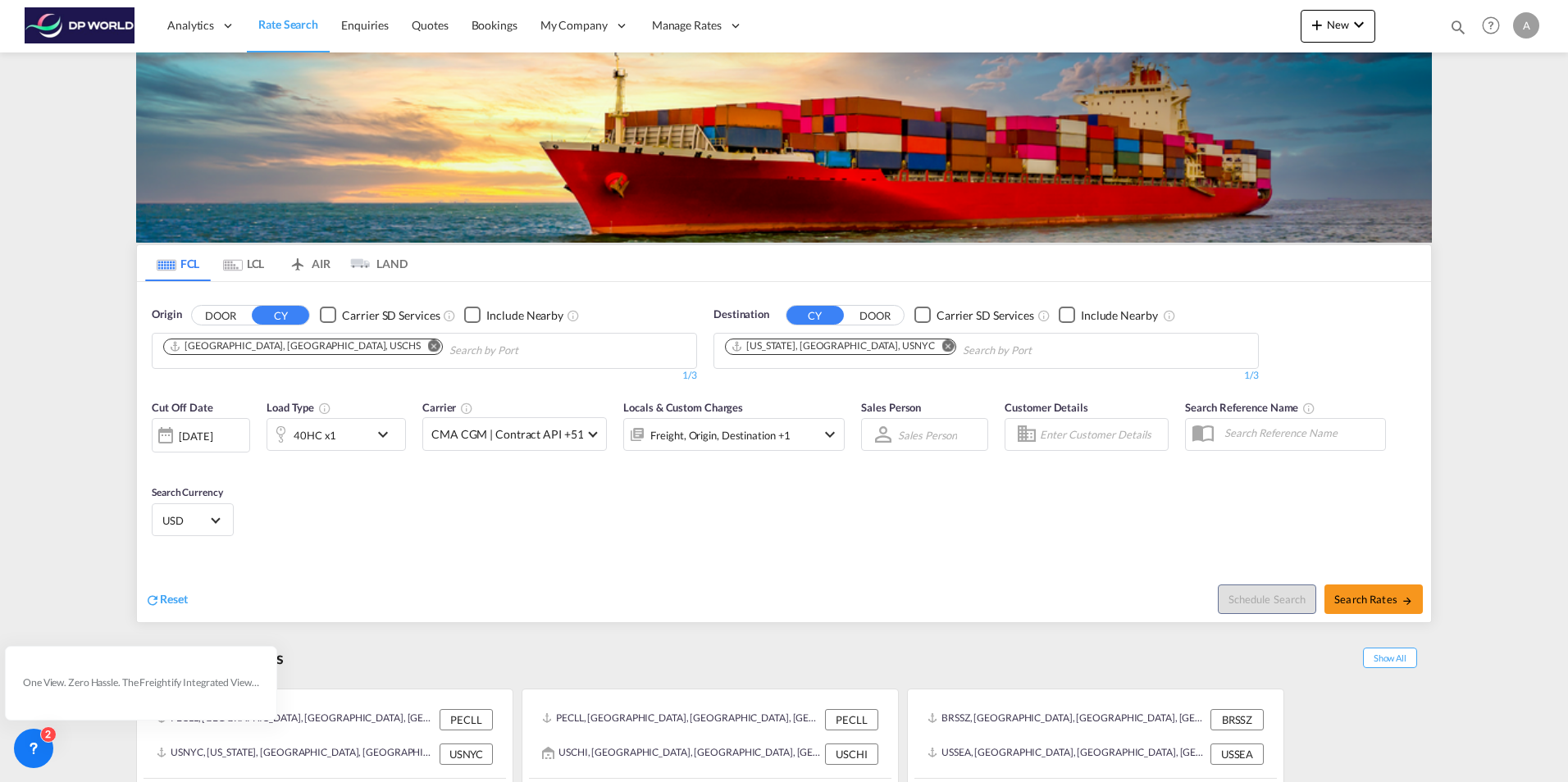
click at [942, 344] on md-icon "Remove" at bounding box center [948, 345] width 12 height 12
click at [744, 348] on body "Analytics Reports Dashboard Rate Search Enquiries Quotes Bookings" at bounding box center [784, 391] width 1568 height 782
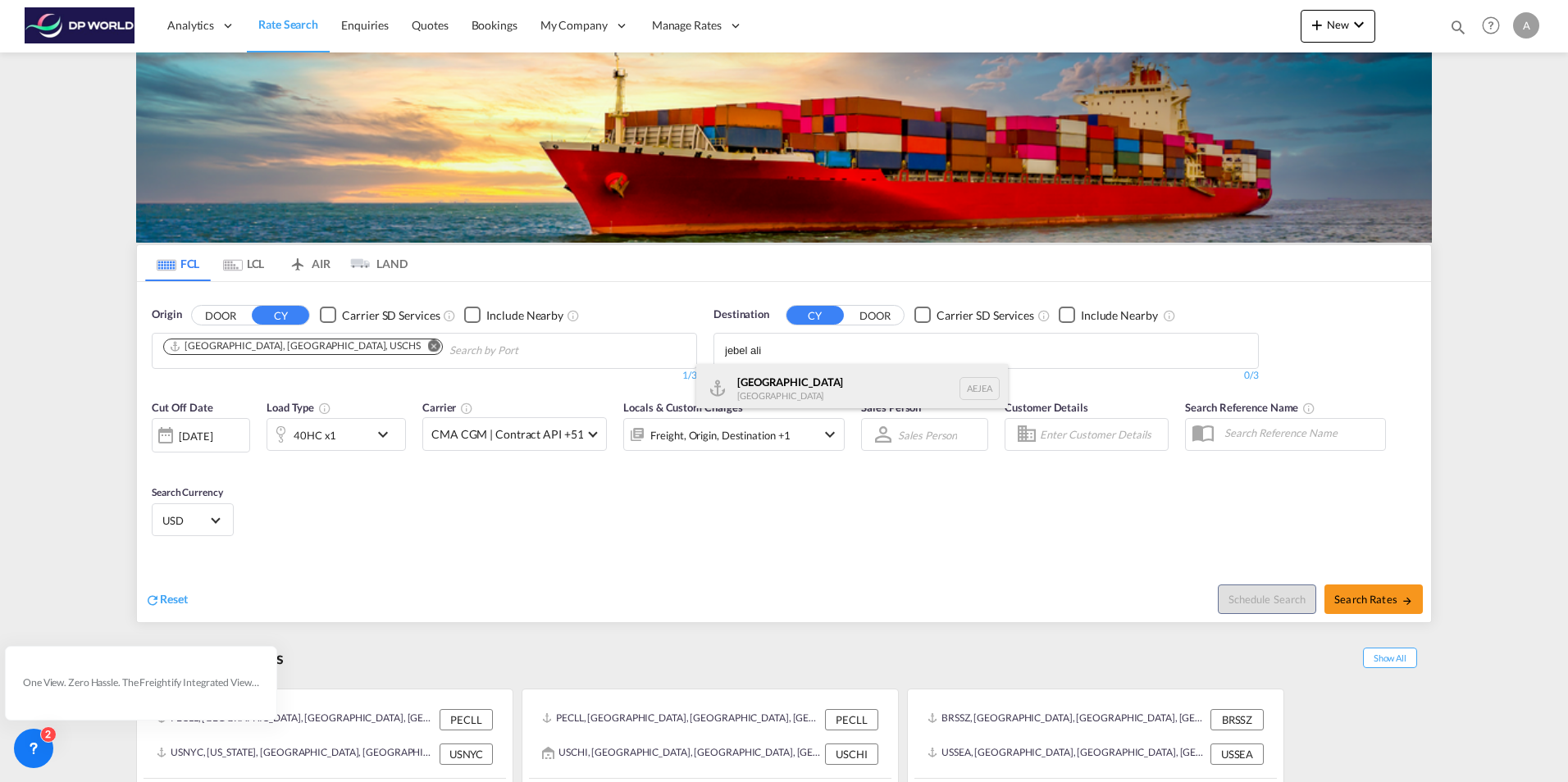
type input "jebel ali"
click at [760, 394] on div "[GEOGRAPHIC_DATA] [GEOGRAPHIC_DATA]" at bounding box center [852, 389] width 312 height 49
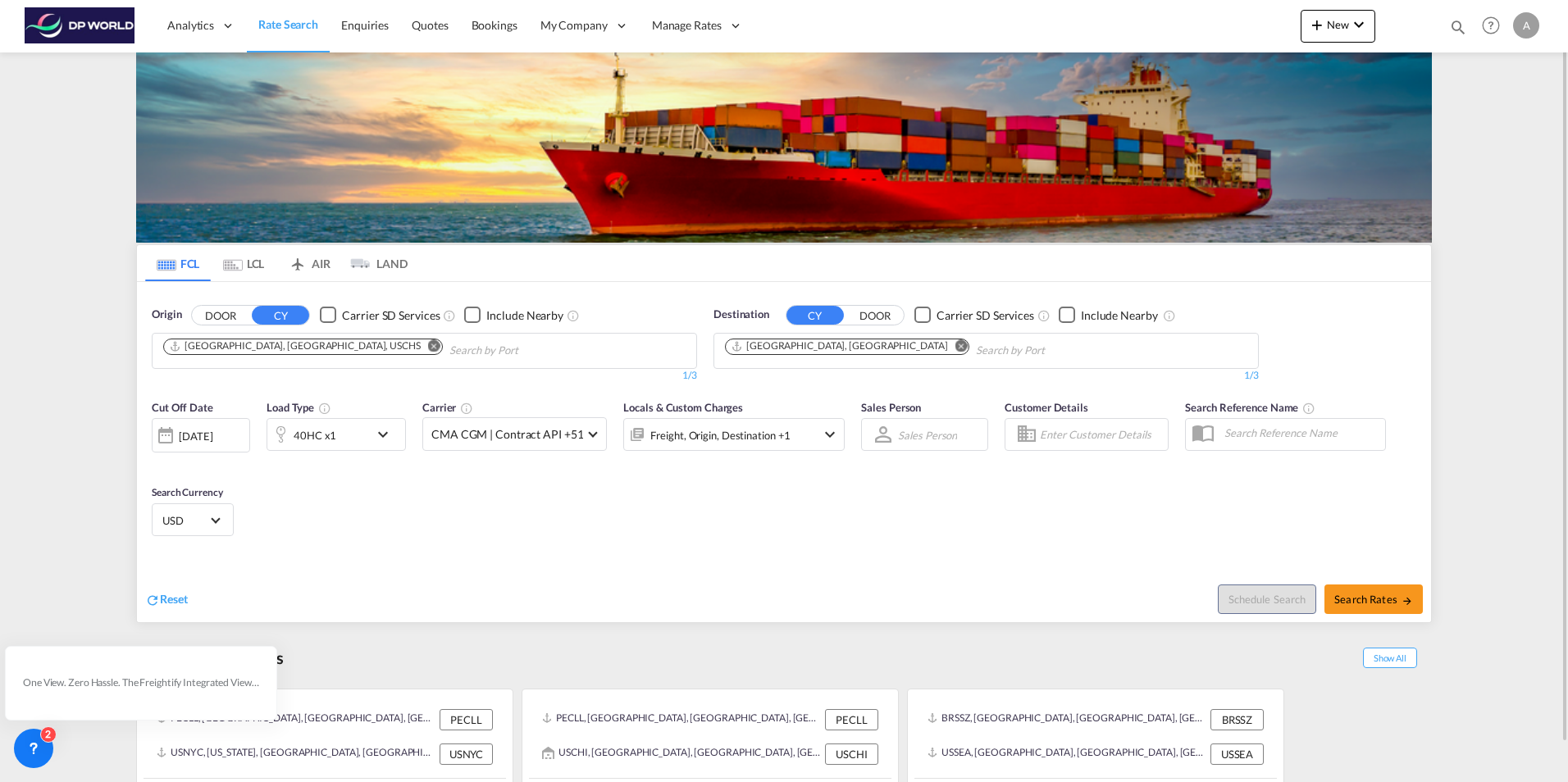
click at [383, 433] on md-icon "icon-chevron-down" at bounding box center [387, 435] width 28 height 20
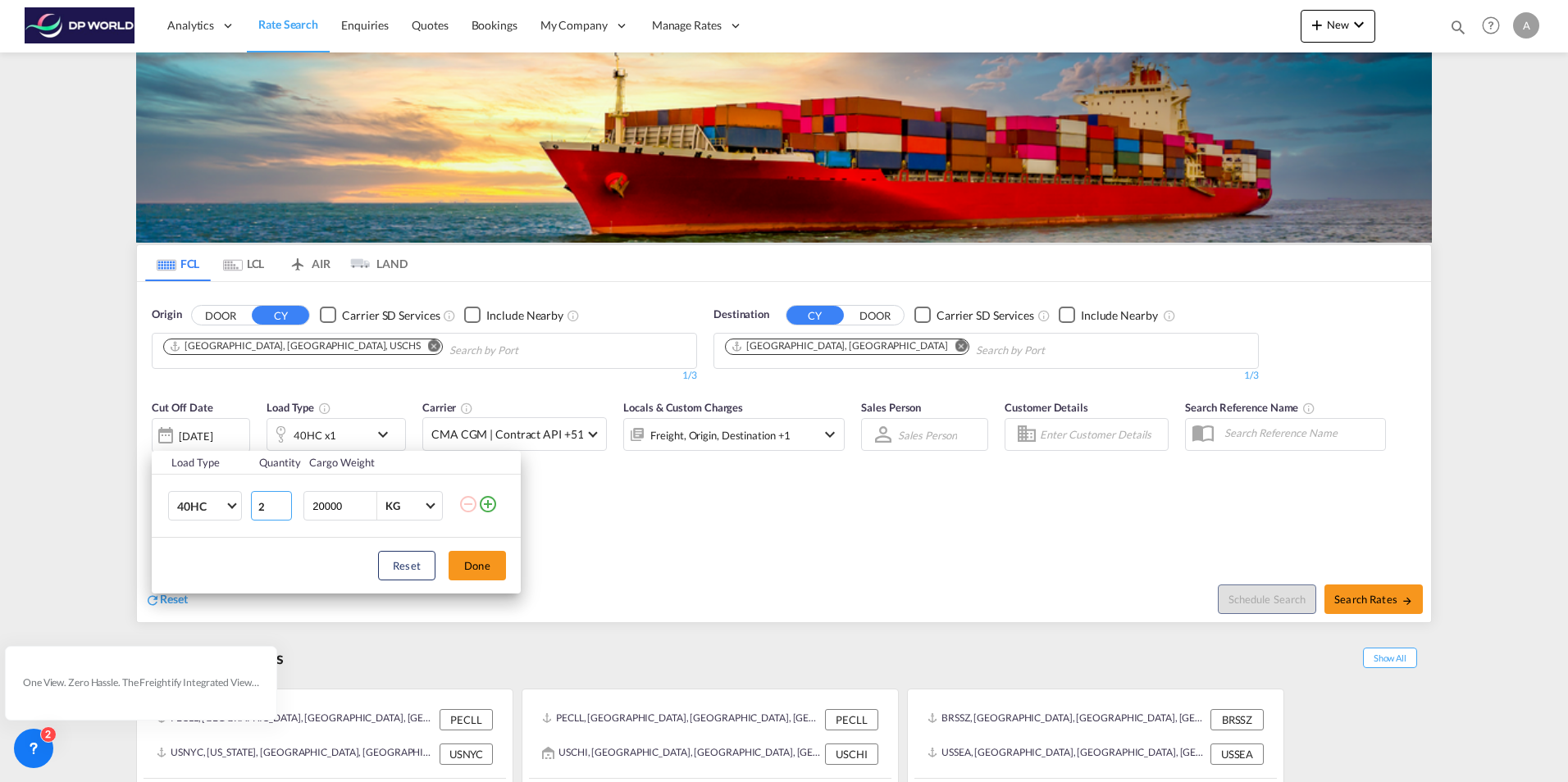
click at [284, 502] on input "2" at bounding box center [271, 505] width 41 height 29
click at [284, 502] on input "3" at bounding box center [271, 505] width 41 height 29
click at [284, 502] on input "4" at bounding box center [271, 505] width 41 height 29
type input "5"
click at [284, 502] on input "5" at bounding box center [271, 505] width 41 height 29
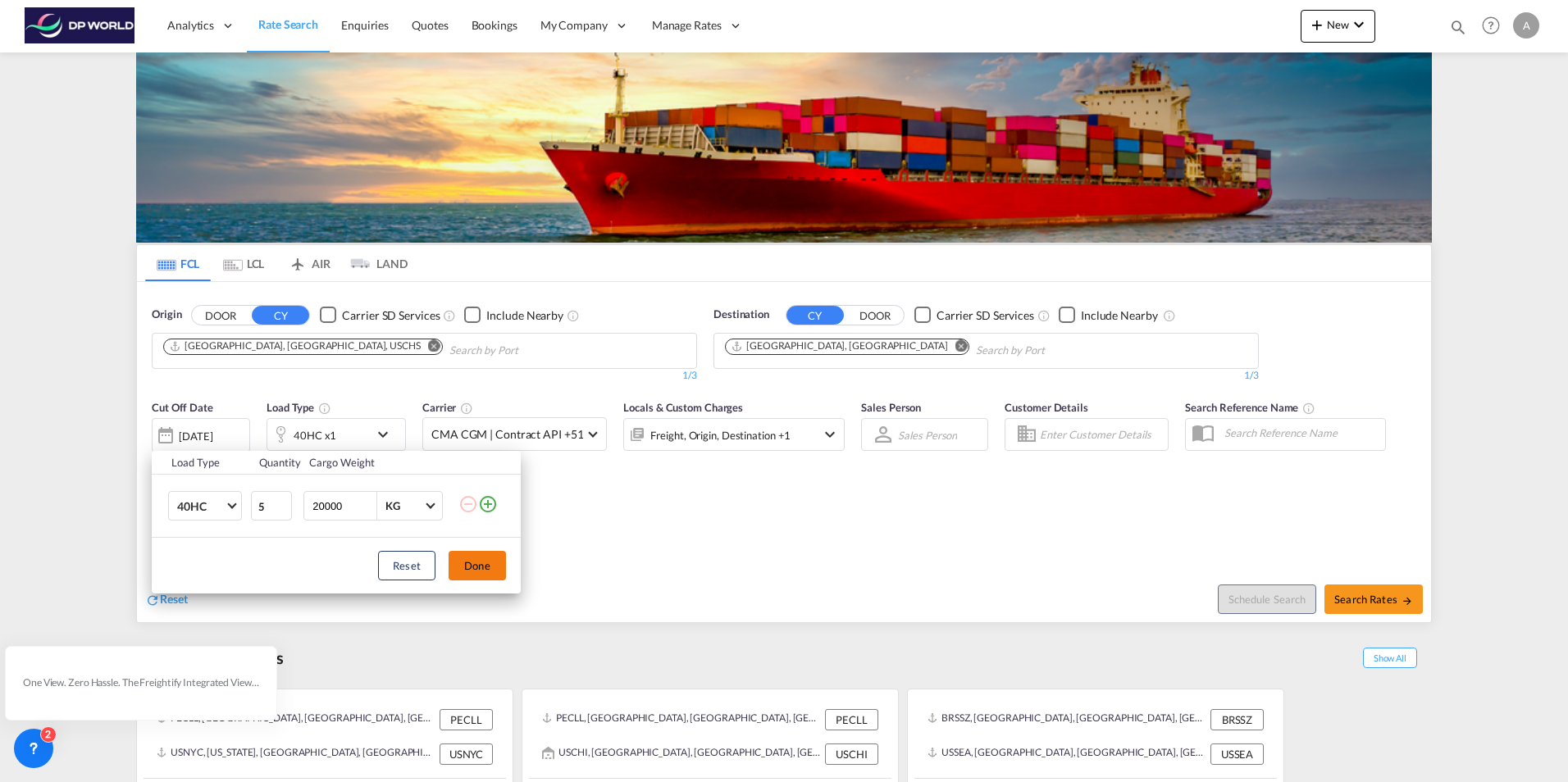
click at [472, 570] on button "Done" at bounding box center [477, 565] width 57 height 29
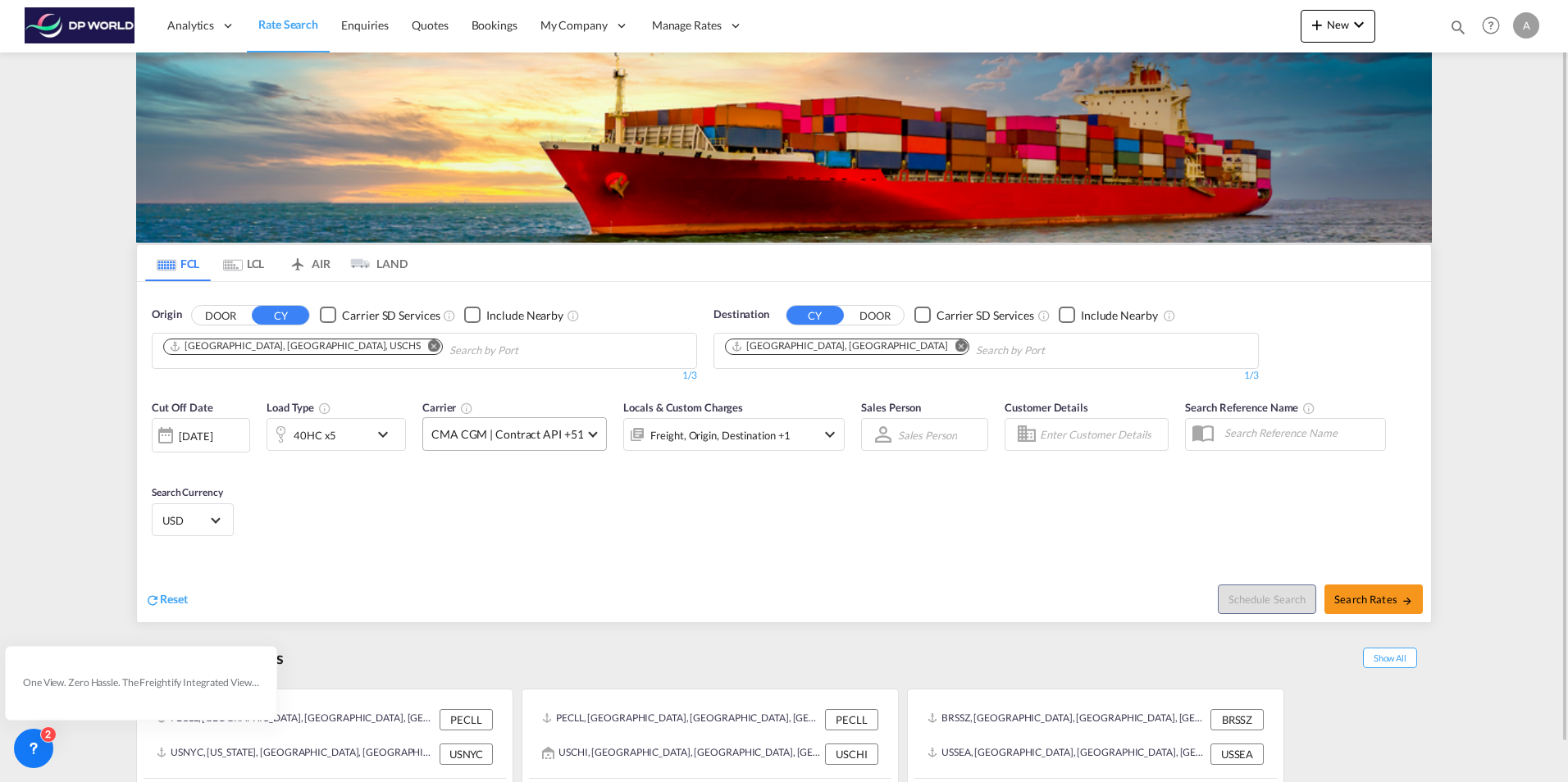
click at [596, 434] on md-select-value "CMA CGM | Contract API +51" at bounding box center [515, 434] width 183 height 32
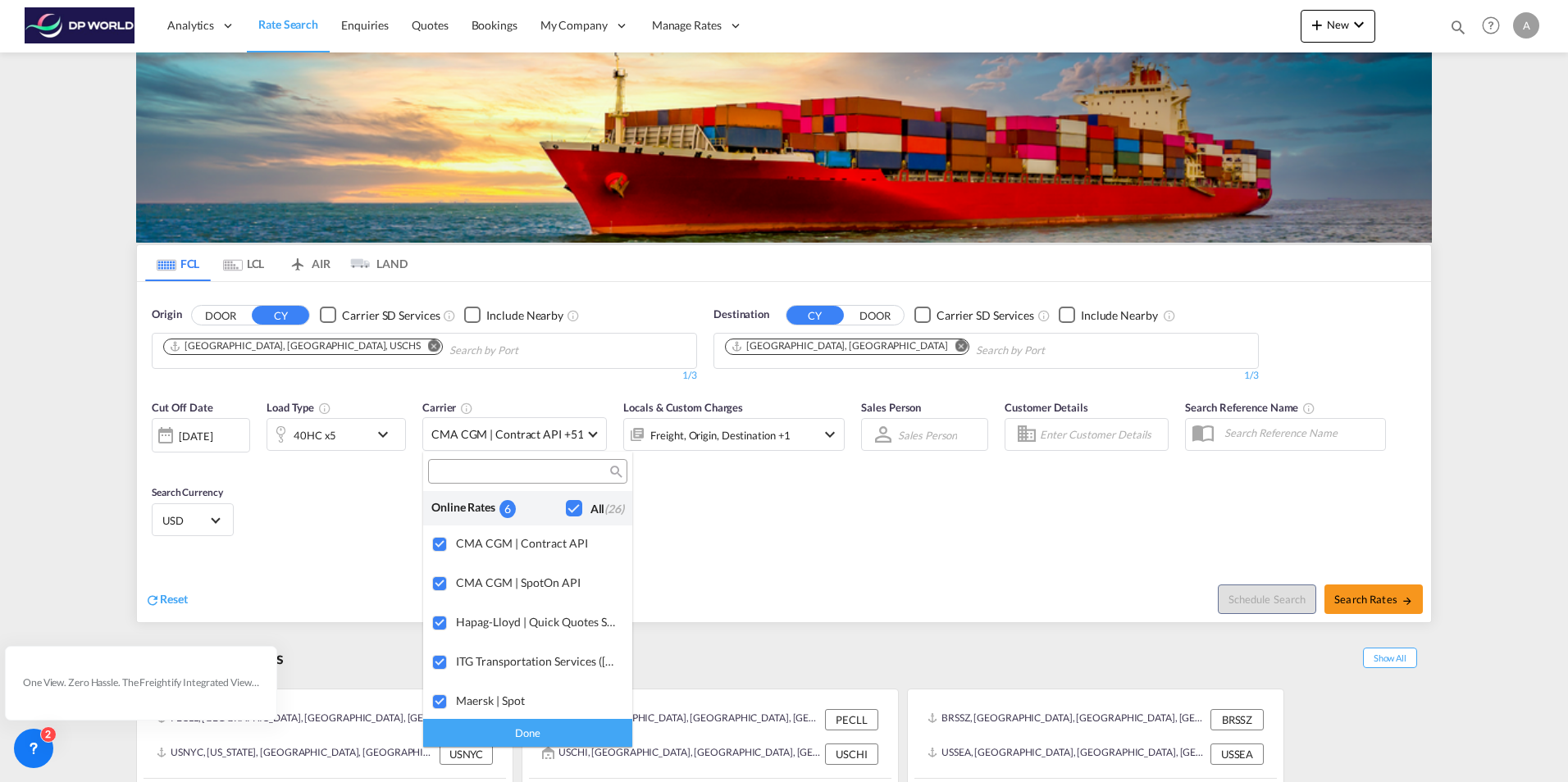
click at [688, 521] on md-backdrop at bounding box center [784, 391] width 1568 height 782
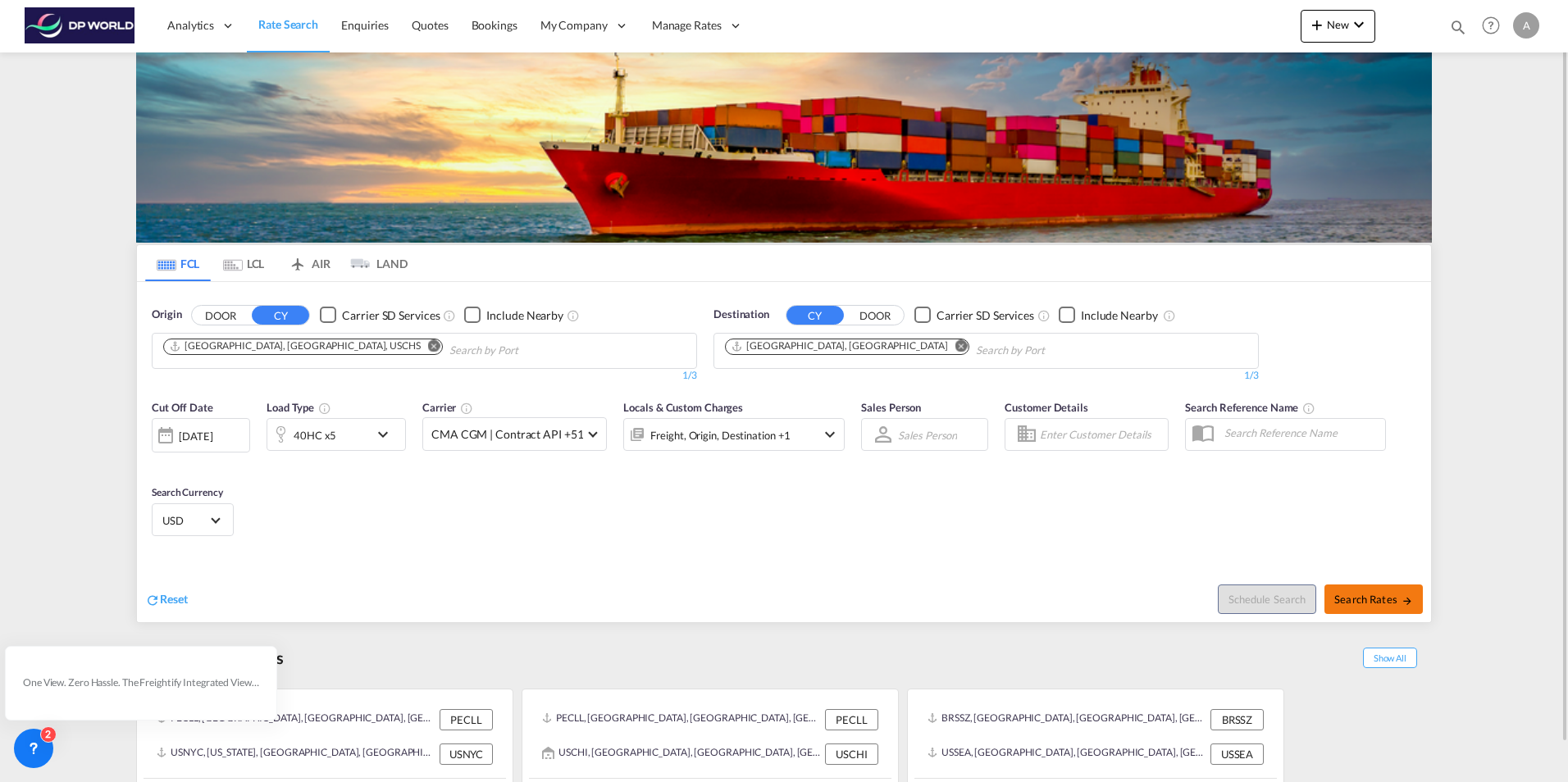
click at [1362, 598] on span "Search Rates" at bounding box center [1373, 600] width 79 height 13
type input "USCHS to AEJEA / [DATE]"
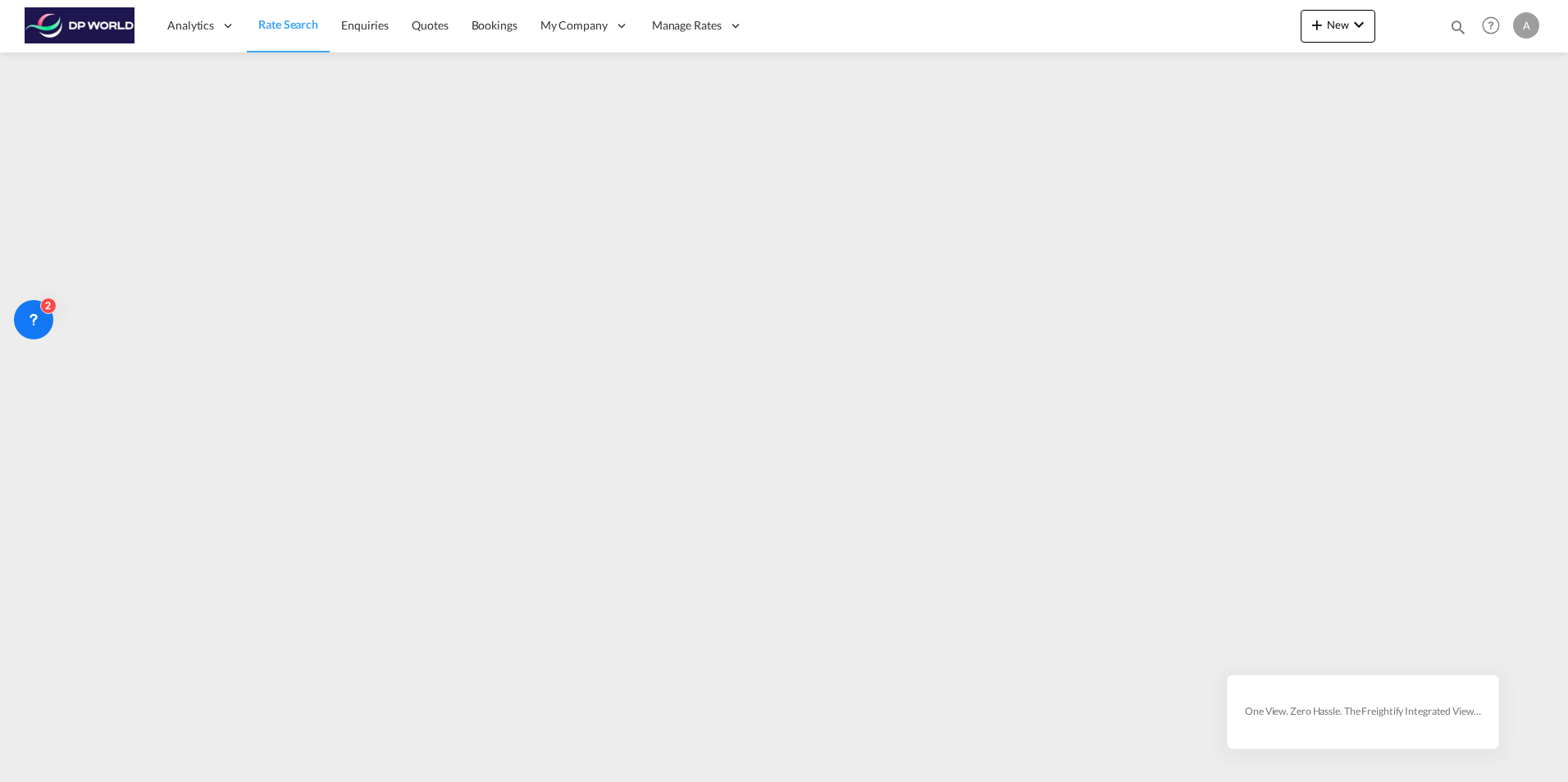
click at [1527, 31] on div "A" at bounding box center [1526, 26] width 27 height 27
click at [1511, 72] on button "My Profile" at bounding box center [1507, 72] width 106 height 32
